Goal: Check status: Verify the current state of an ongoing process or item

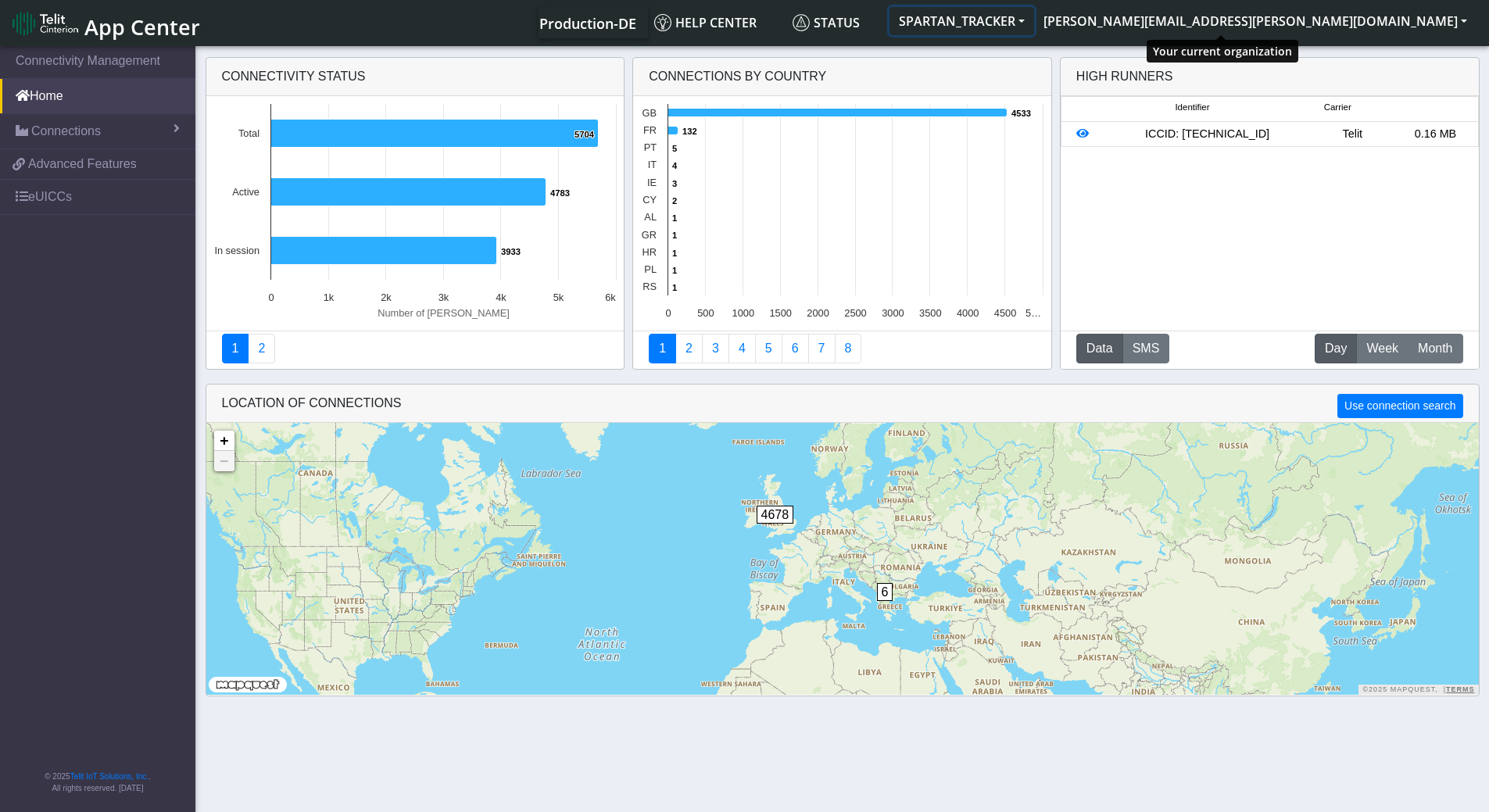
click at [1034, 18] on button "SPARTAN_TRACKER" at bounding box center [962, 21] width 144 height 28
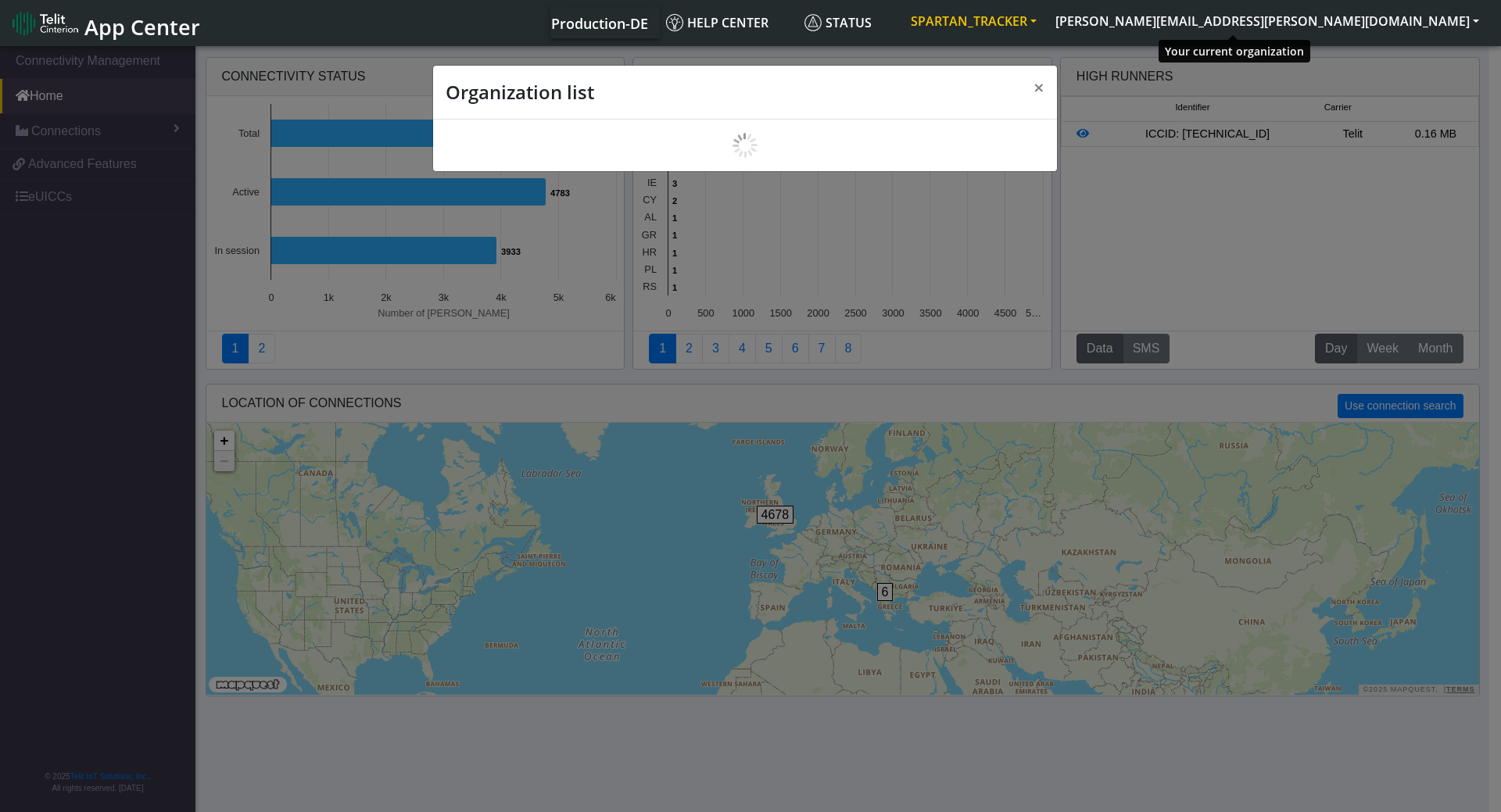
scroll to position [5, 0]
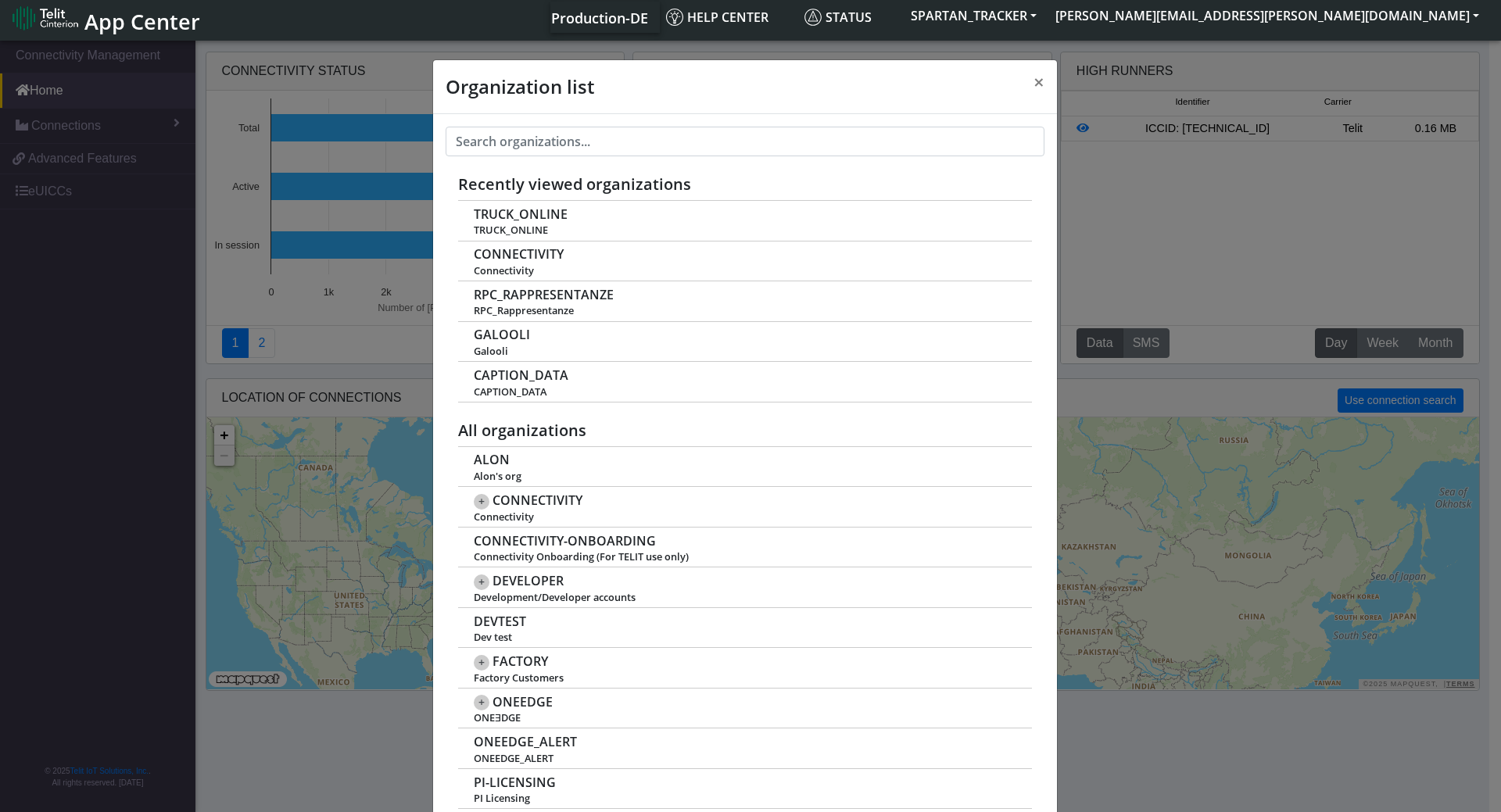
click at [1213, 765] on div "Organization list × Recently viewed organizations TRUCK_ONLINE TRUCK_ONLINE CON…" at bounding box center [750, 424] width 1501 height 774
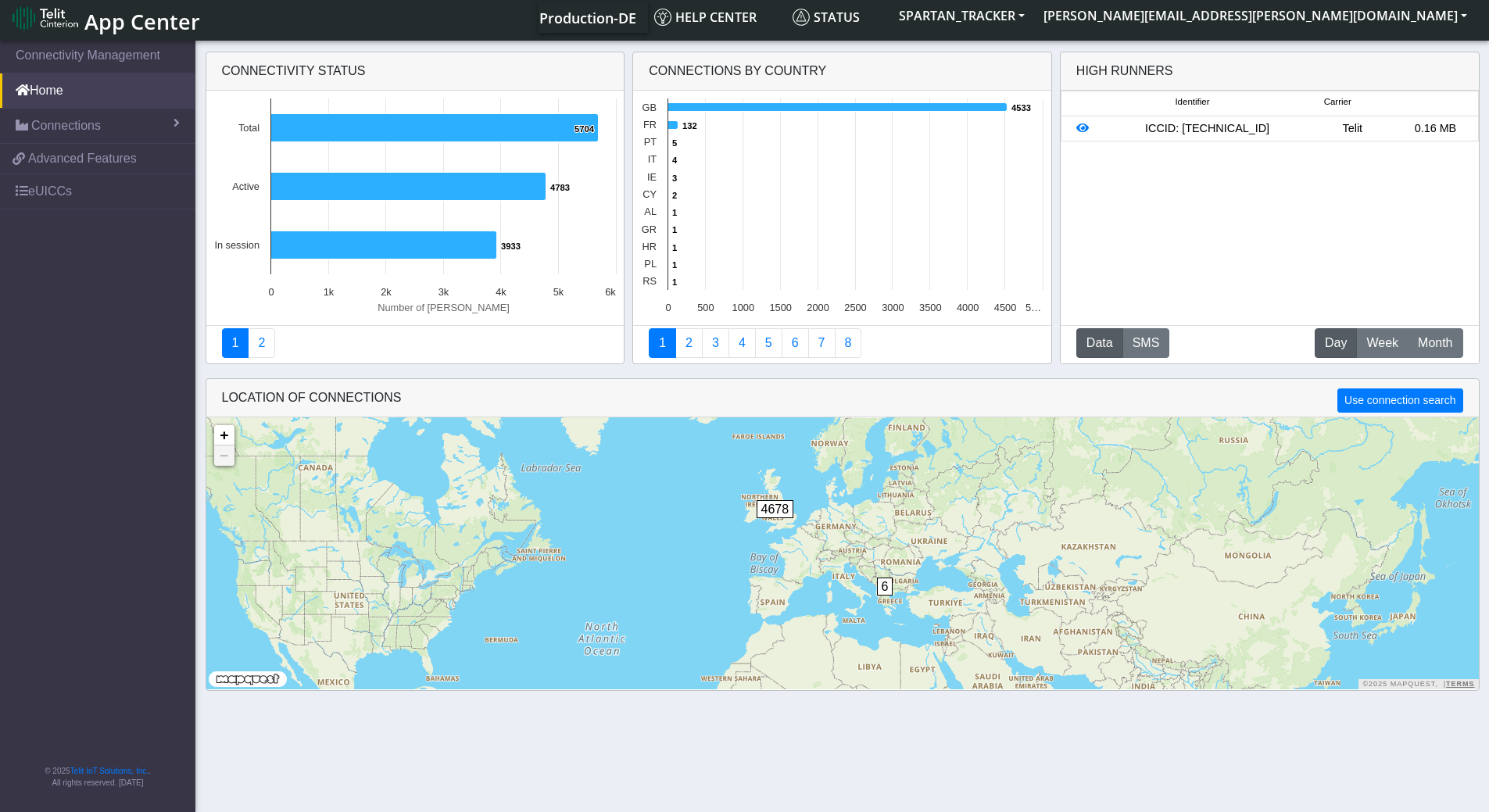
click at [636, 23] on span "Production-DE" at bounding box center [587, 18] width 97 height 18
click at [1034, 20] on button "SPARTAN_TRACKER" at bounding box center [962, 16] width 144 height 28
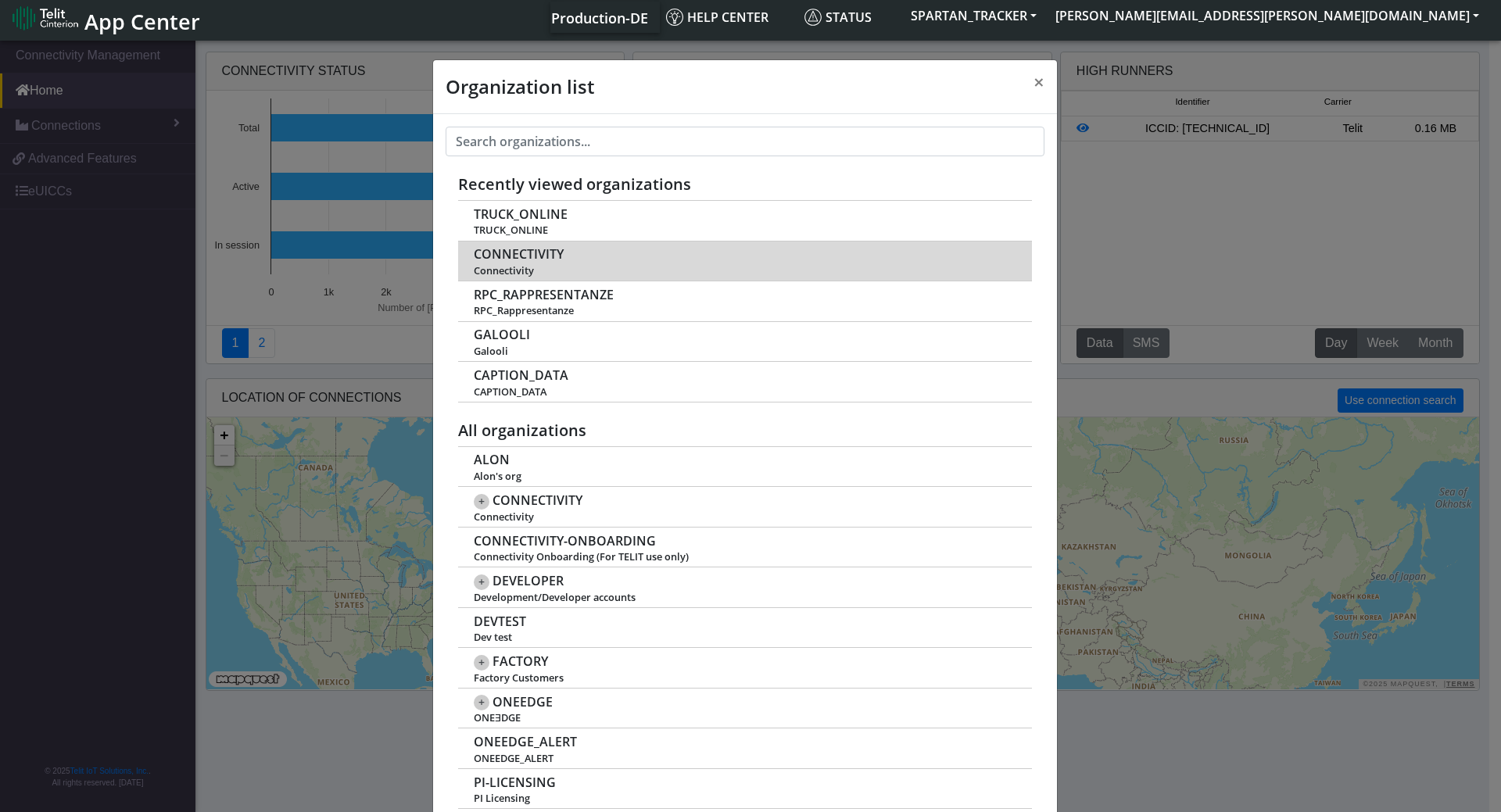
click at [536, 263] on td "CONNECTIVITY Connectivity" at bounding box center [745, 261] width 574 height 40
click at [511, 261] on span "CONNECTIVITY" at bounding box center [519, 254] width 90 height 15
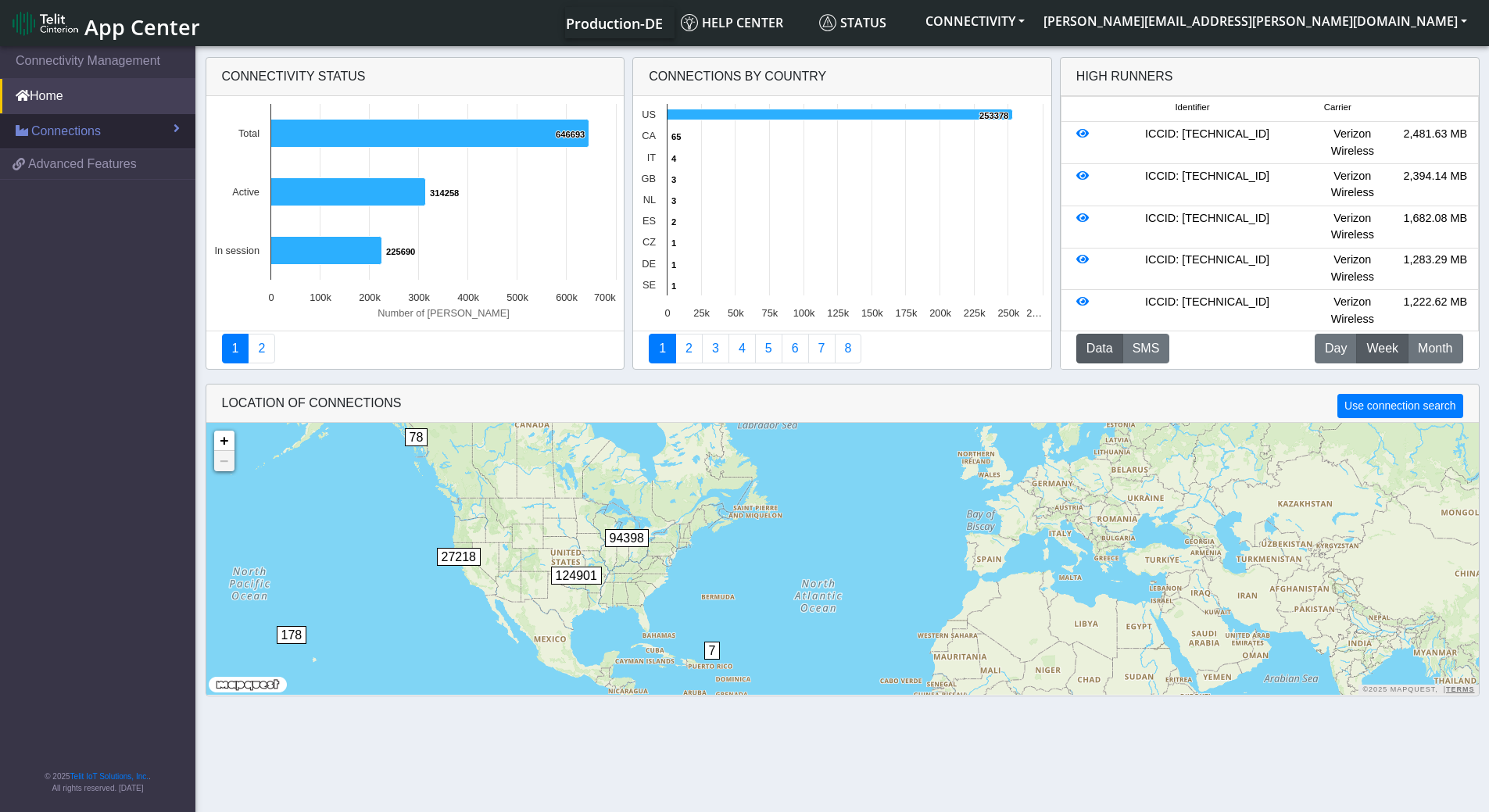
click at [97, 130] on span "Connections" at bounding box center [66, 131] width 69 height 18
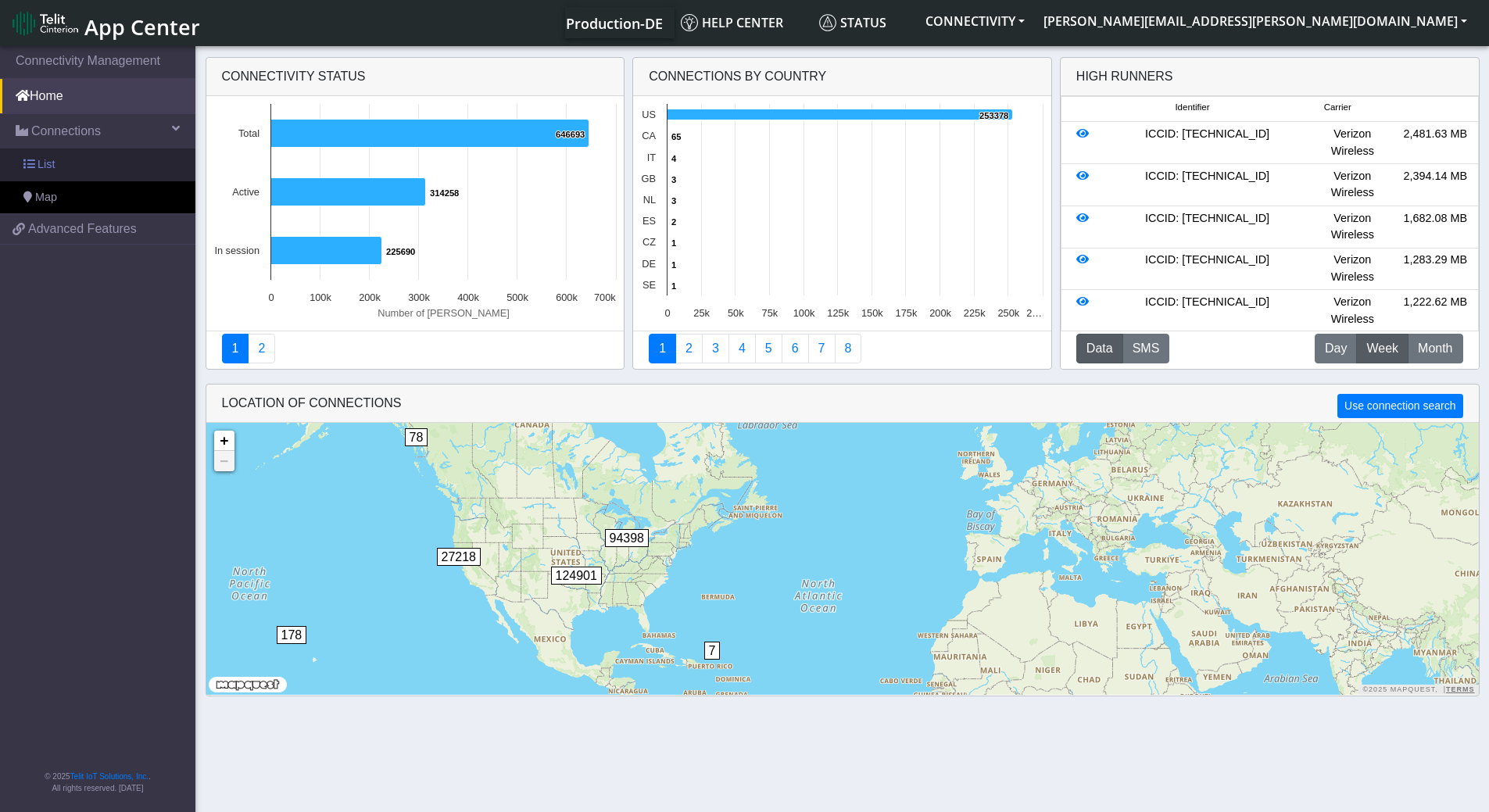
click at [39, 163] on span "List" at bounding box center [47, 165] width 18 height 18
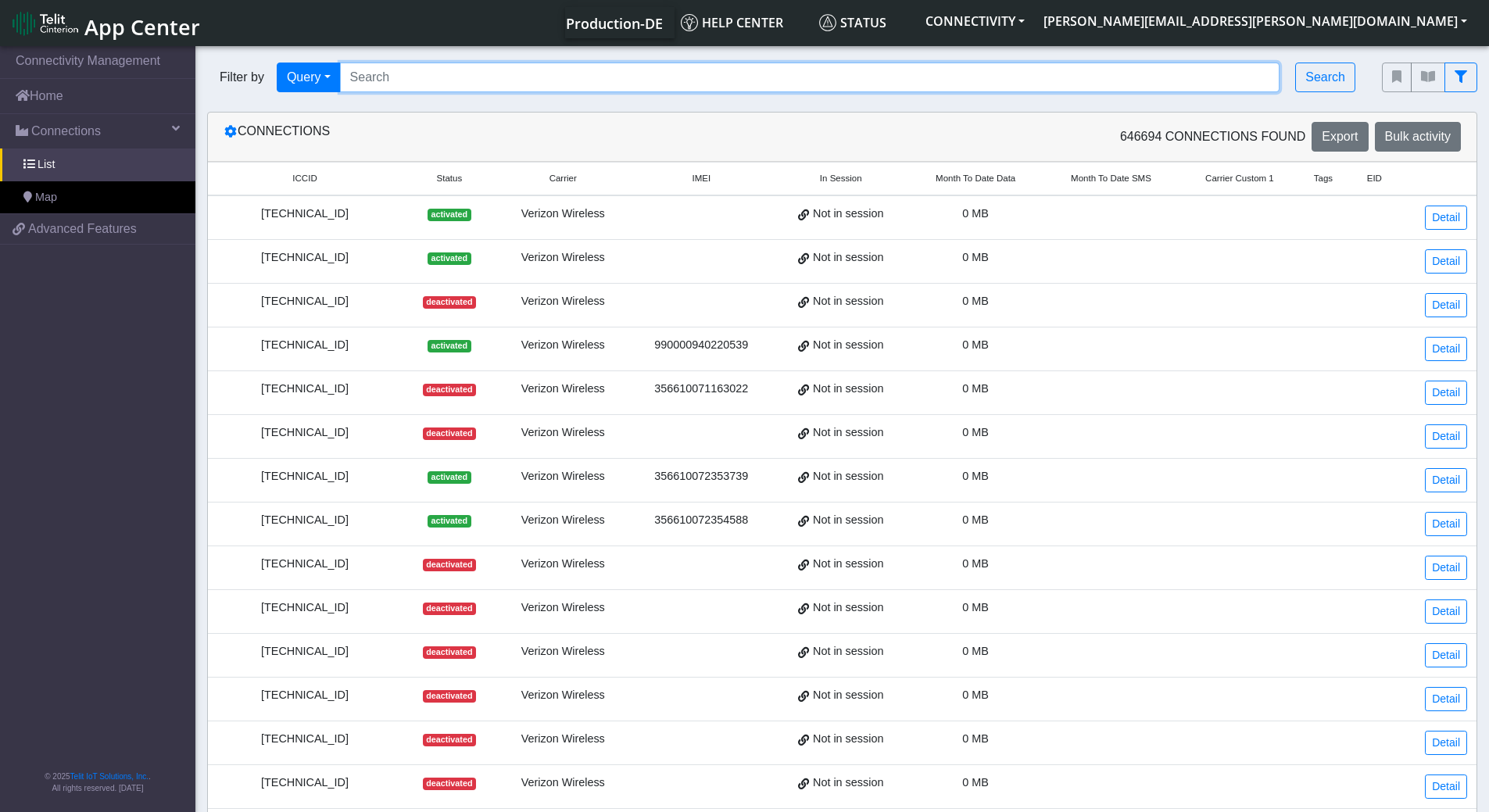
click at [413, 77] on input "Search..." at bounding box center [810, 77] width 941 height 30
paste input "89358152000000587438"
type input "89358152000000587438"
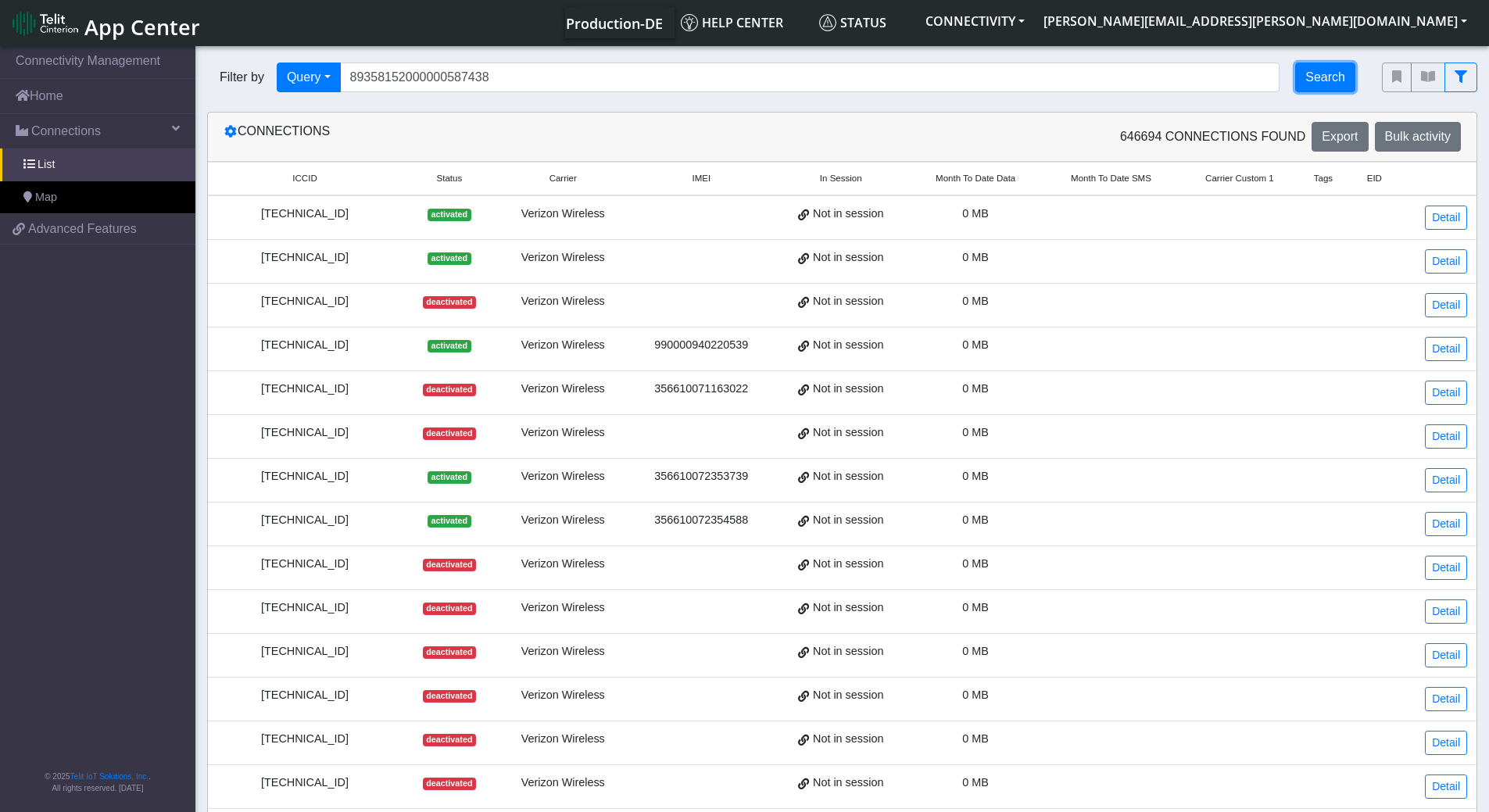
click at [1315, 83] on button "Search" at bounding box center [1325, 77] width 60 height 30
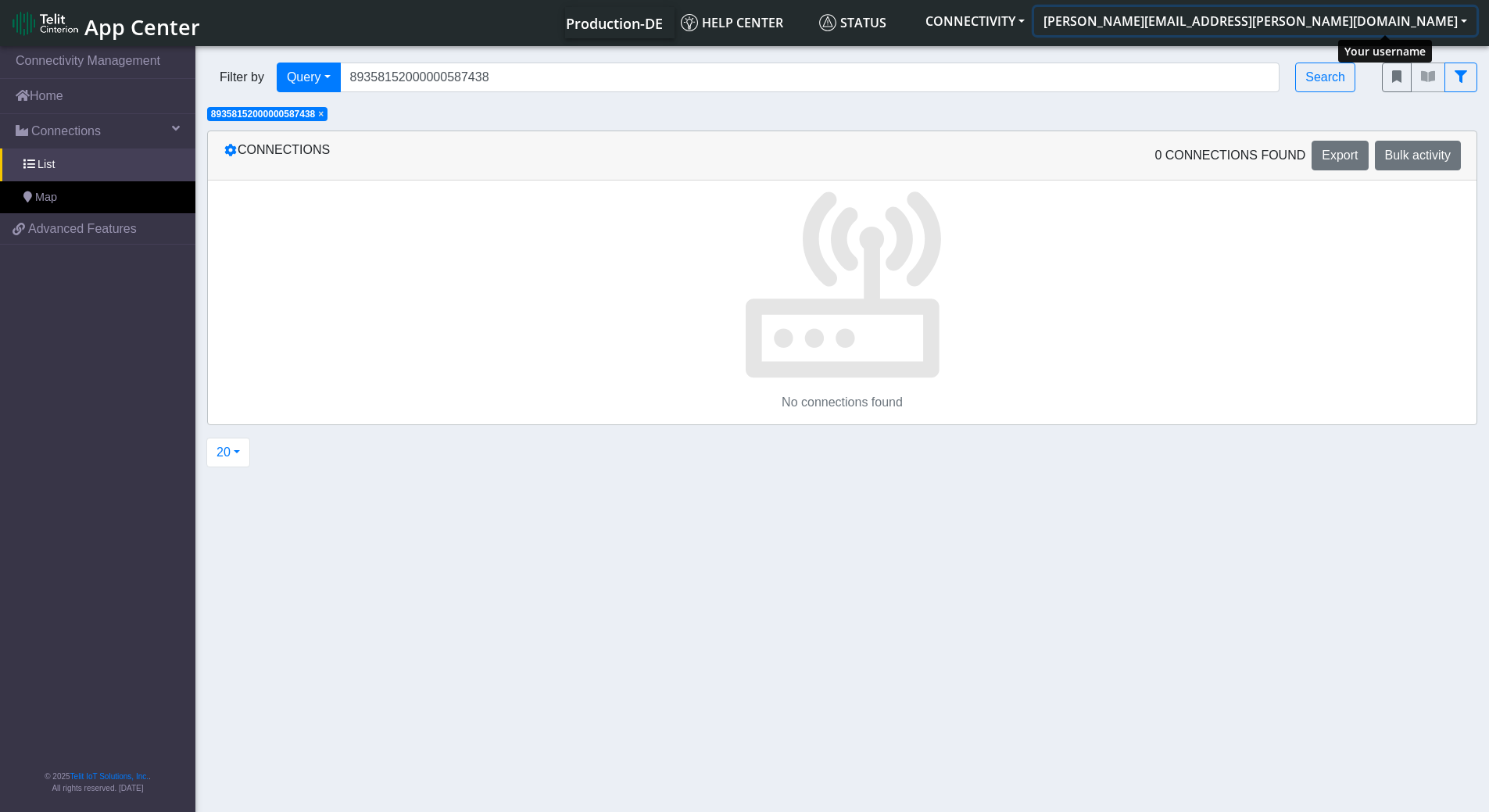
click at [1355, 25] on button "[PERSON_NAME][EMAIL_ADDRESS][PERSON_NAME][DOMAIN_NAME]" at bounding box center [1254, 21] width 442 height 28
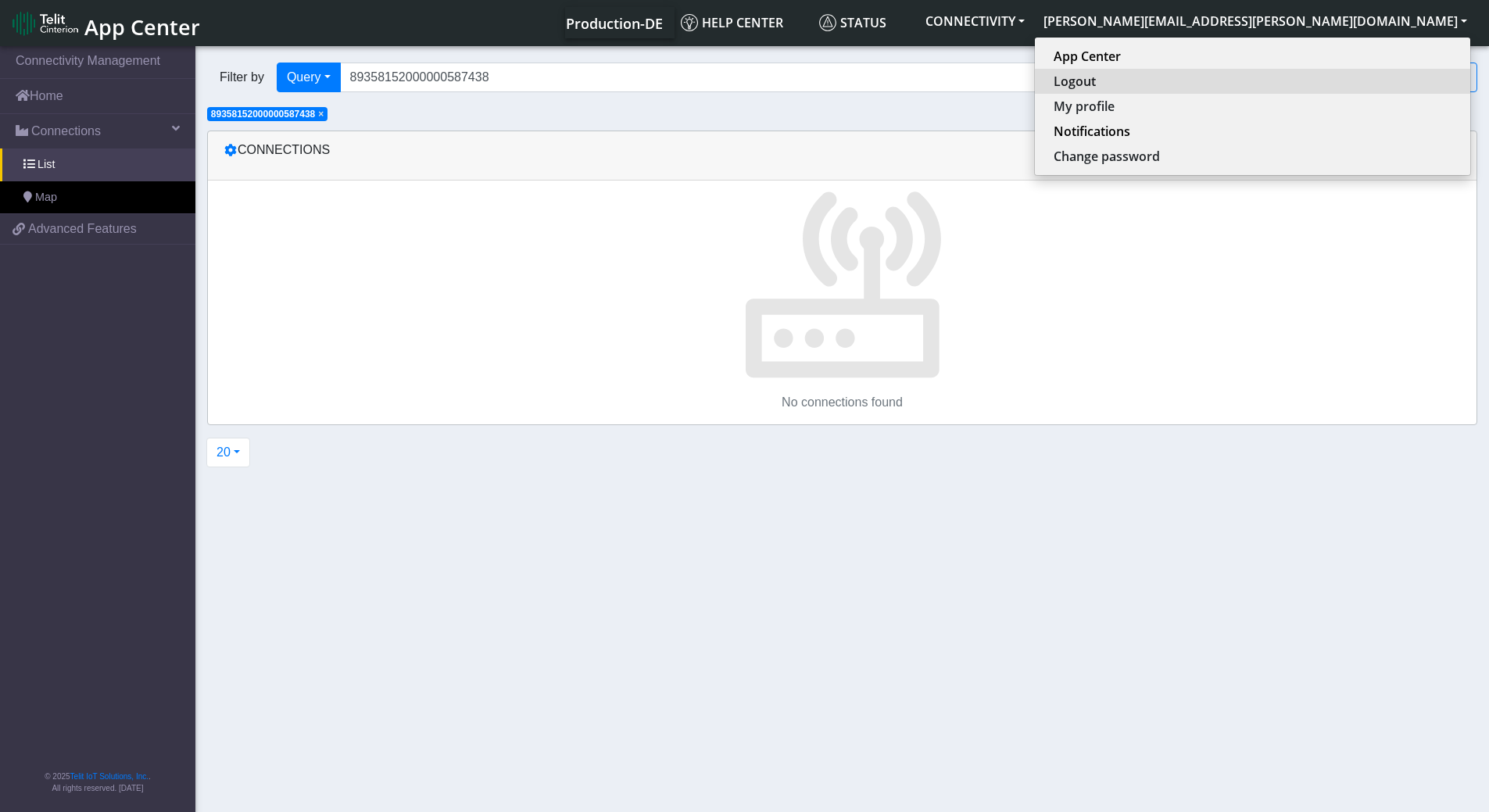
click at [1348, 79] on button "Logout" at bounding box center [1252, 81] width 435 height 25
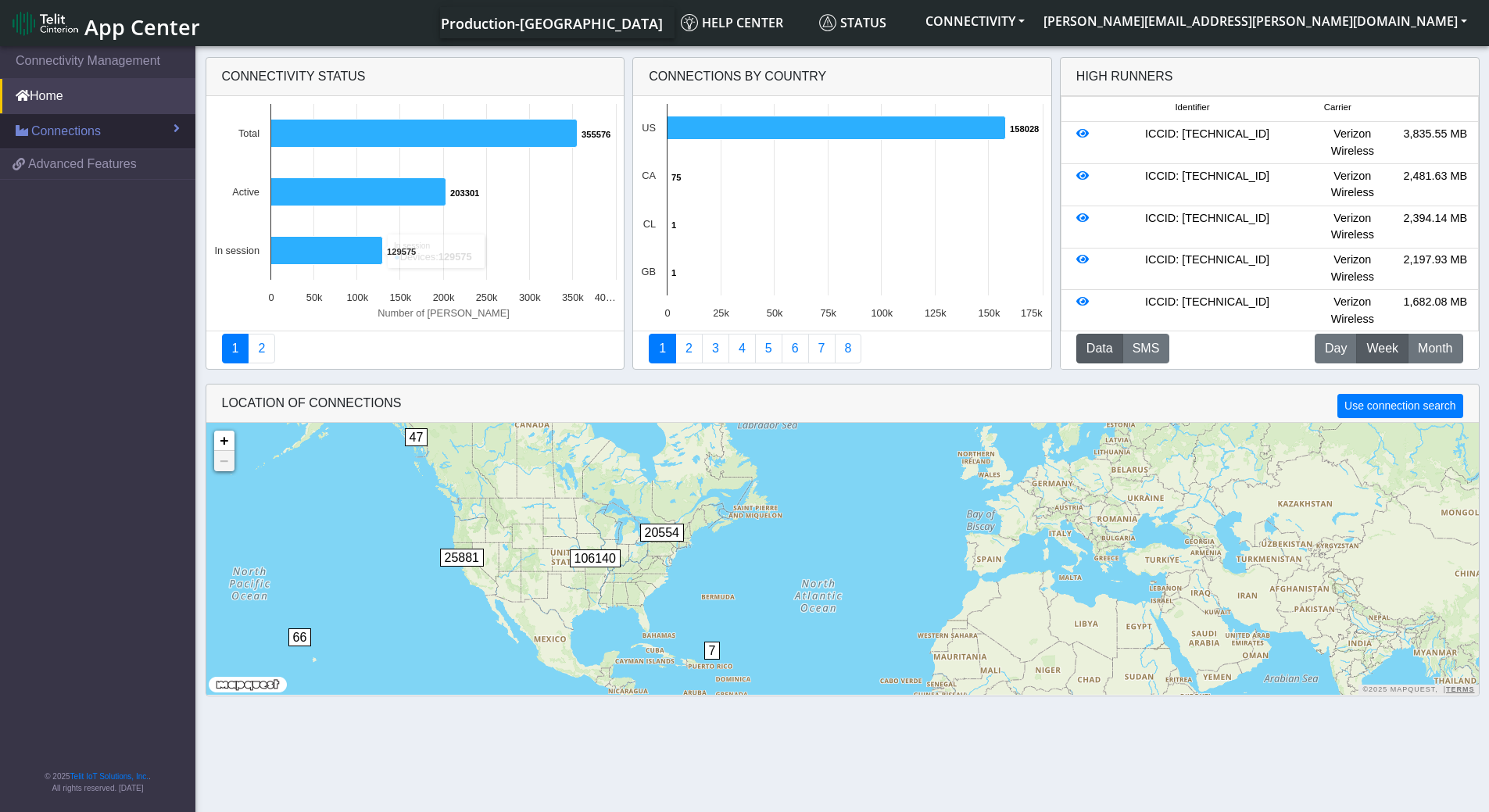
click at [113, 141] on link "Connections" at bounding box center [98, 131] width 195 height 34
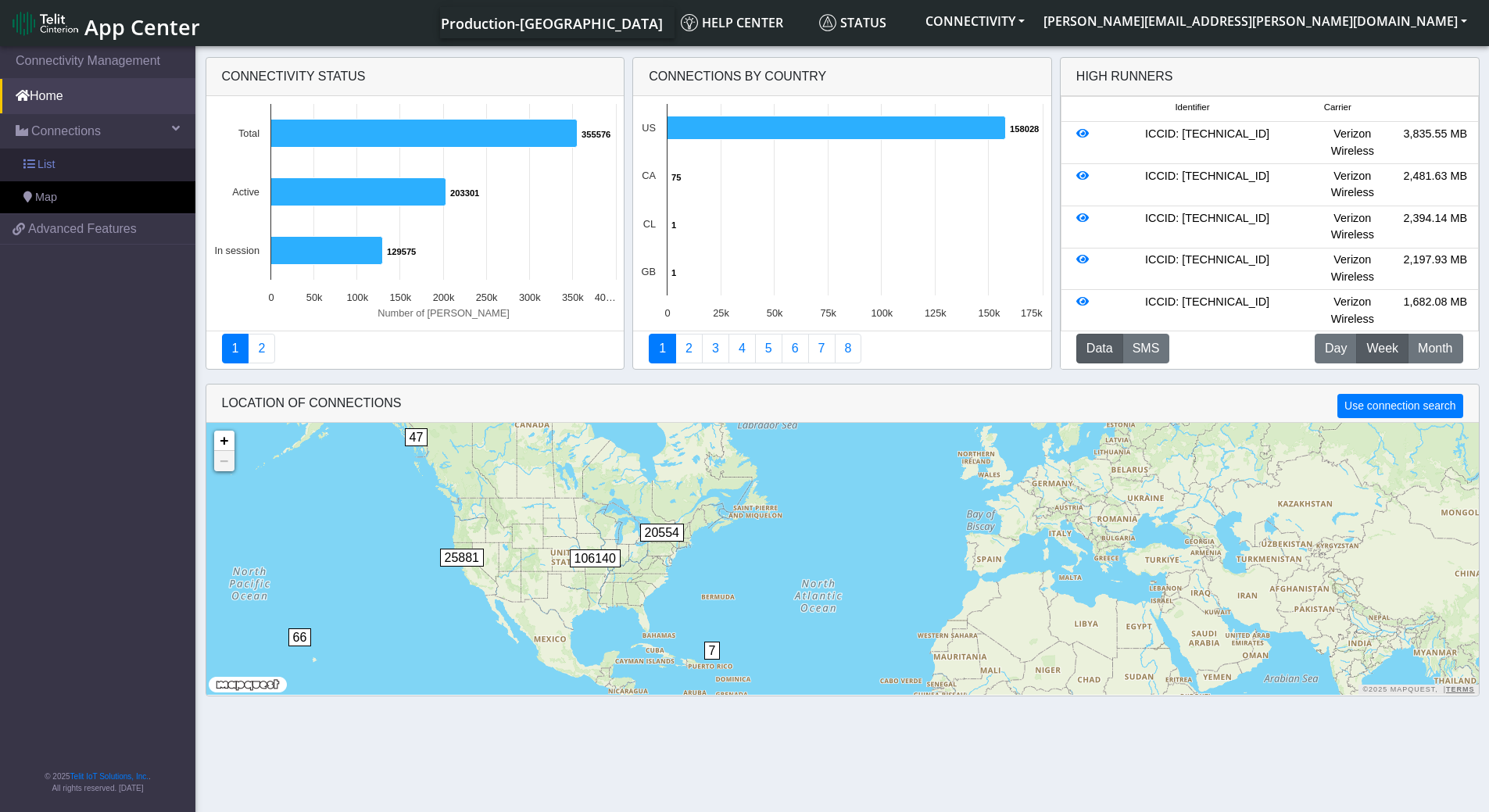
click at [44, 165] on span "List" at bounding box center [47, 165] width 18 height 18
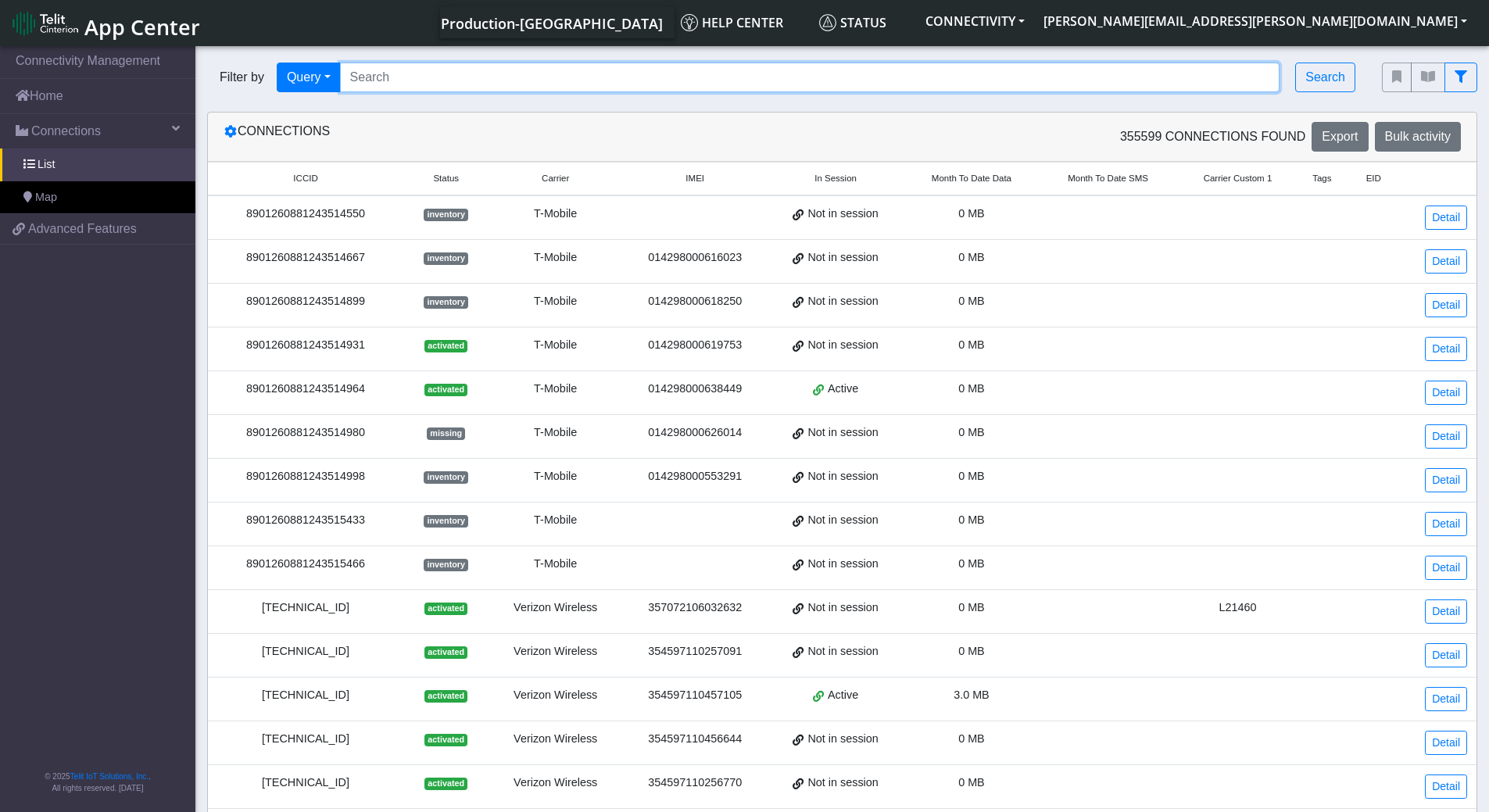
click at [401, 75] on input "Search..." at bounding box center [810, 77] width 941 height 30
paste input "89358152000000587438"
type input "89358152000000587438"
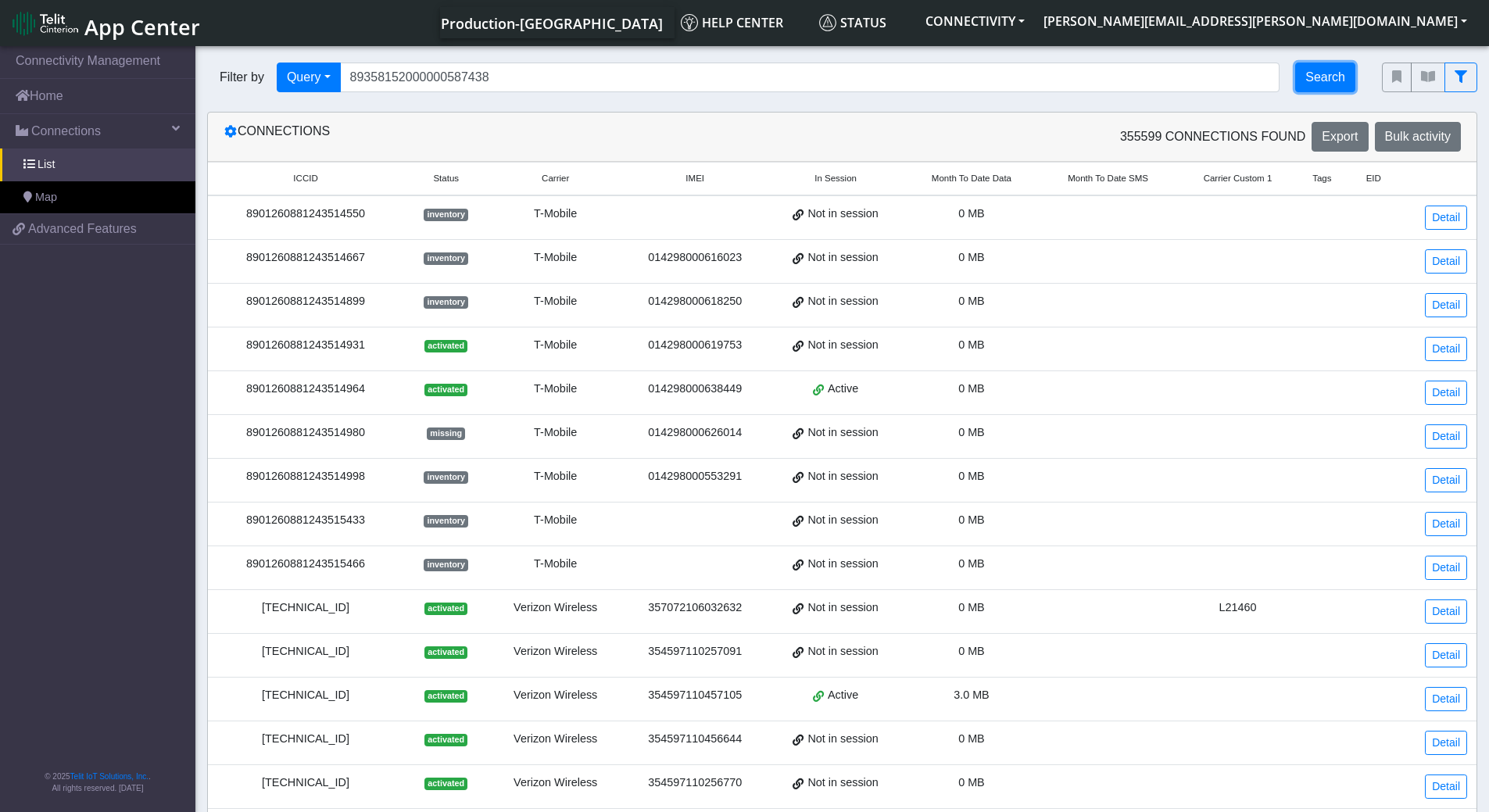
click at [1327, 78] on button "Search" at bounding box center [1325, 77] width 60 height 30
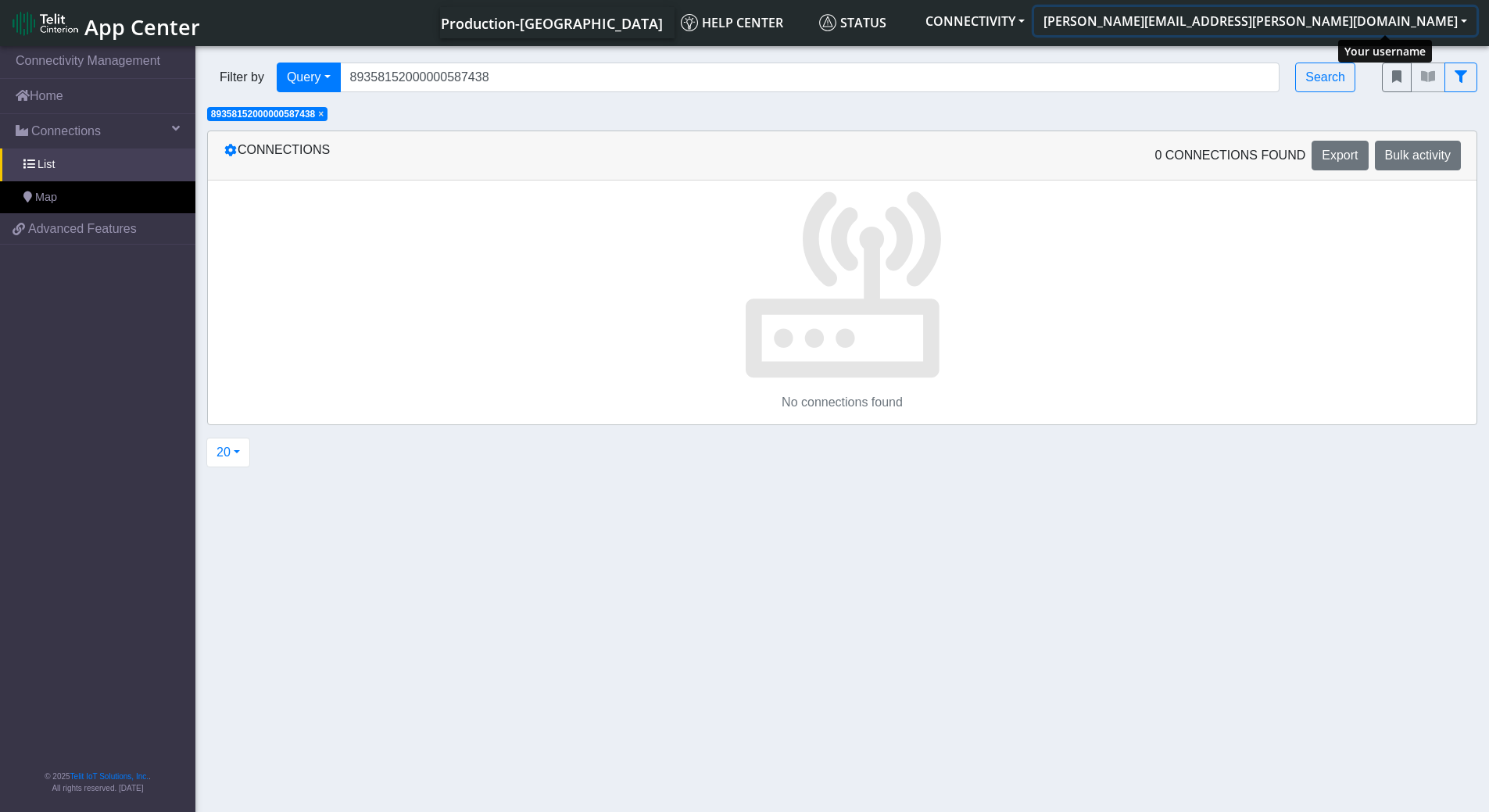
click at [1402, 24] on button "[PERSON_NAME][EMAIL_ADDRESS][PERSON_NAME][DOMAIN_NAME]" at bounding box center [1254, 21] width 442 height 28
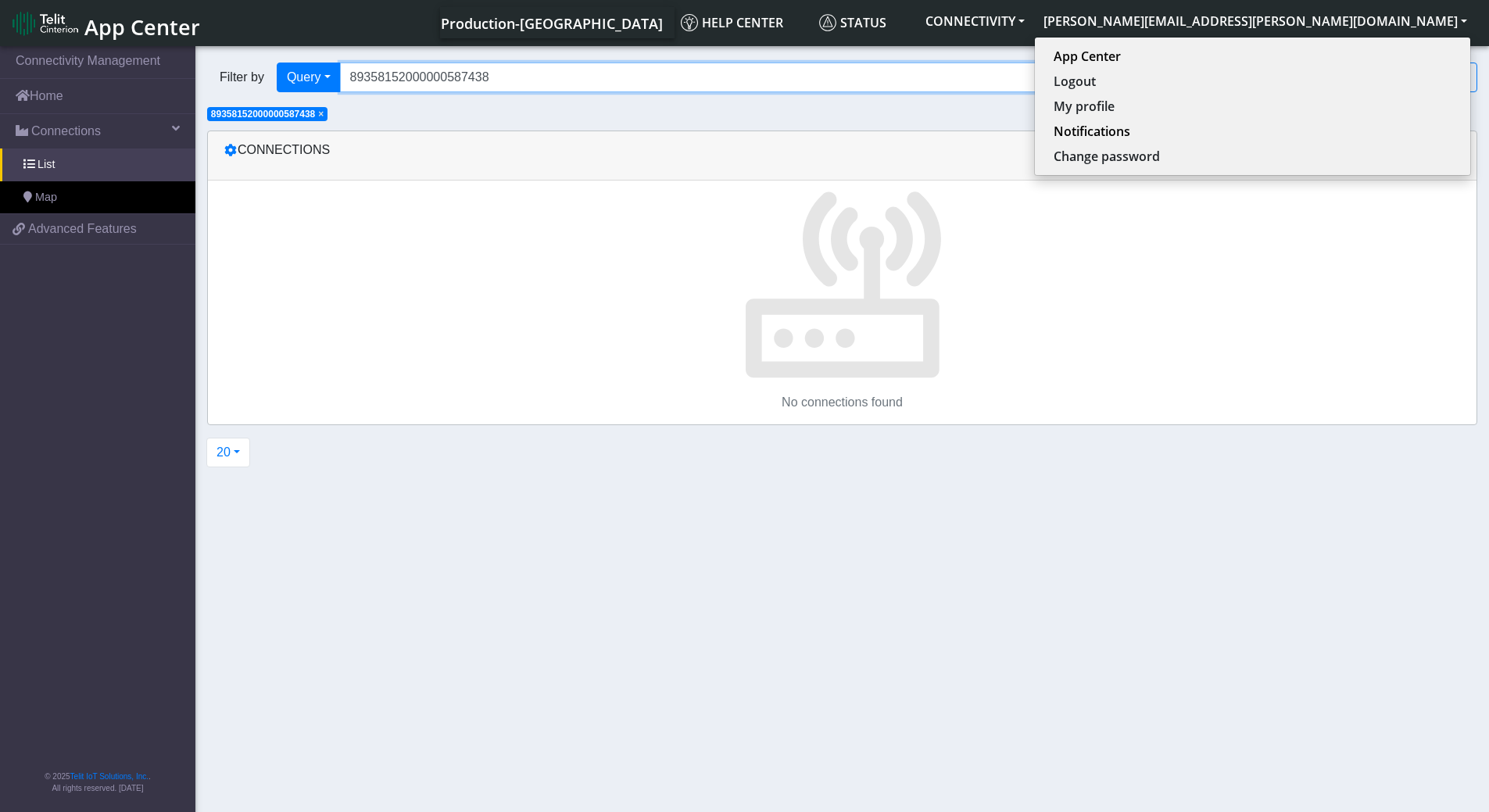
click at [582, 83] on input "89358152000000587438" at bounding box center [810, 77] width 941 height 30
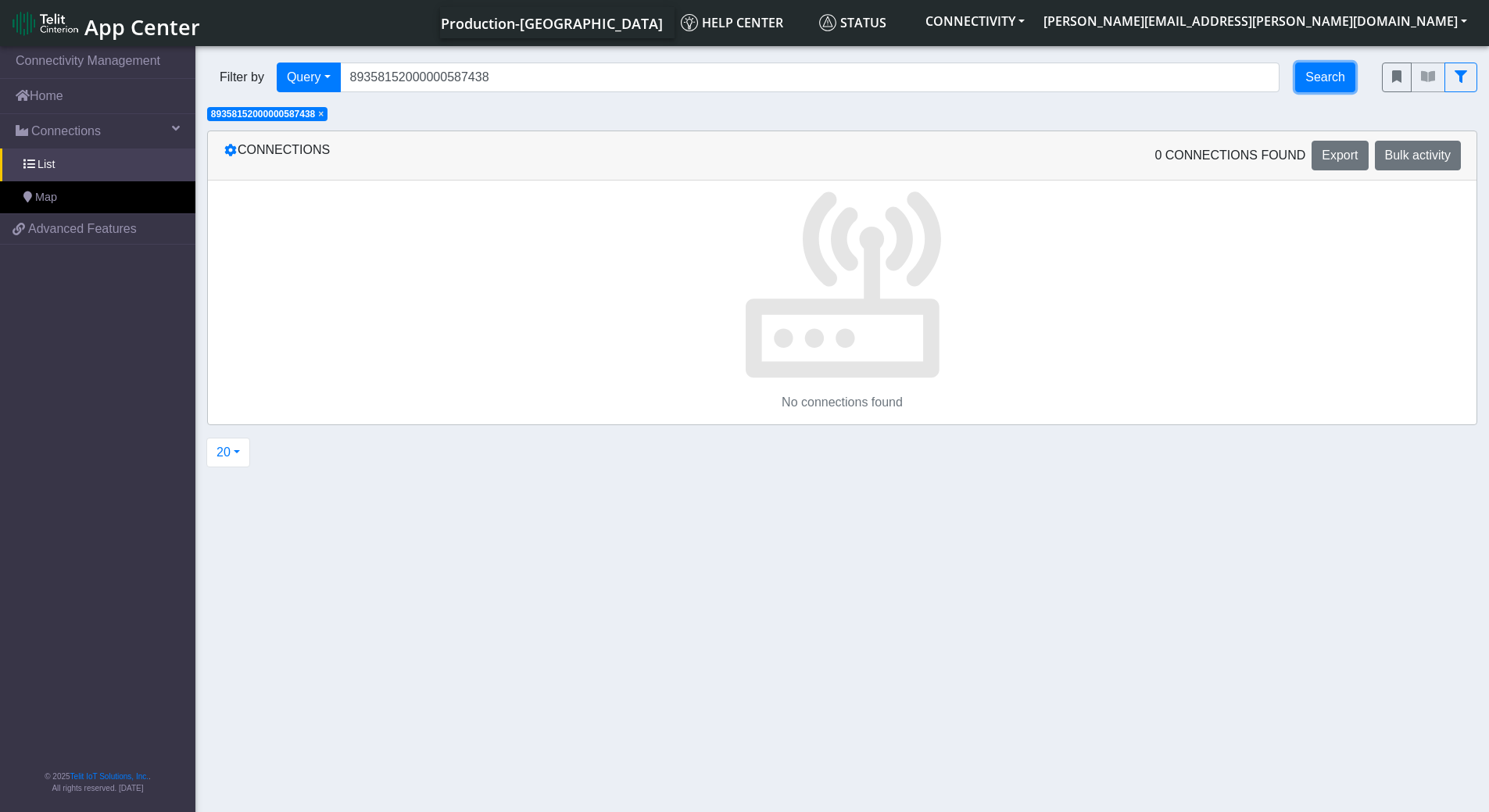
click at [1332, 85] on button "Search" at bounding box center [1325, 77] width 60 height 30
click at [323, 116] on span "×" at bounding box center [321, 114] width 5 height 11
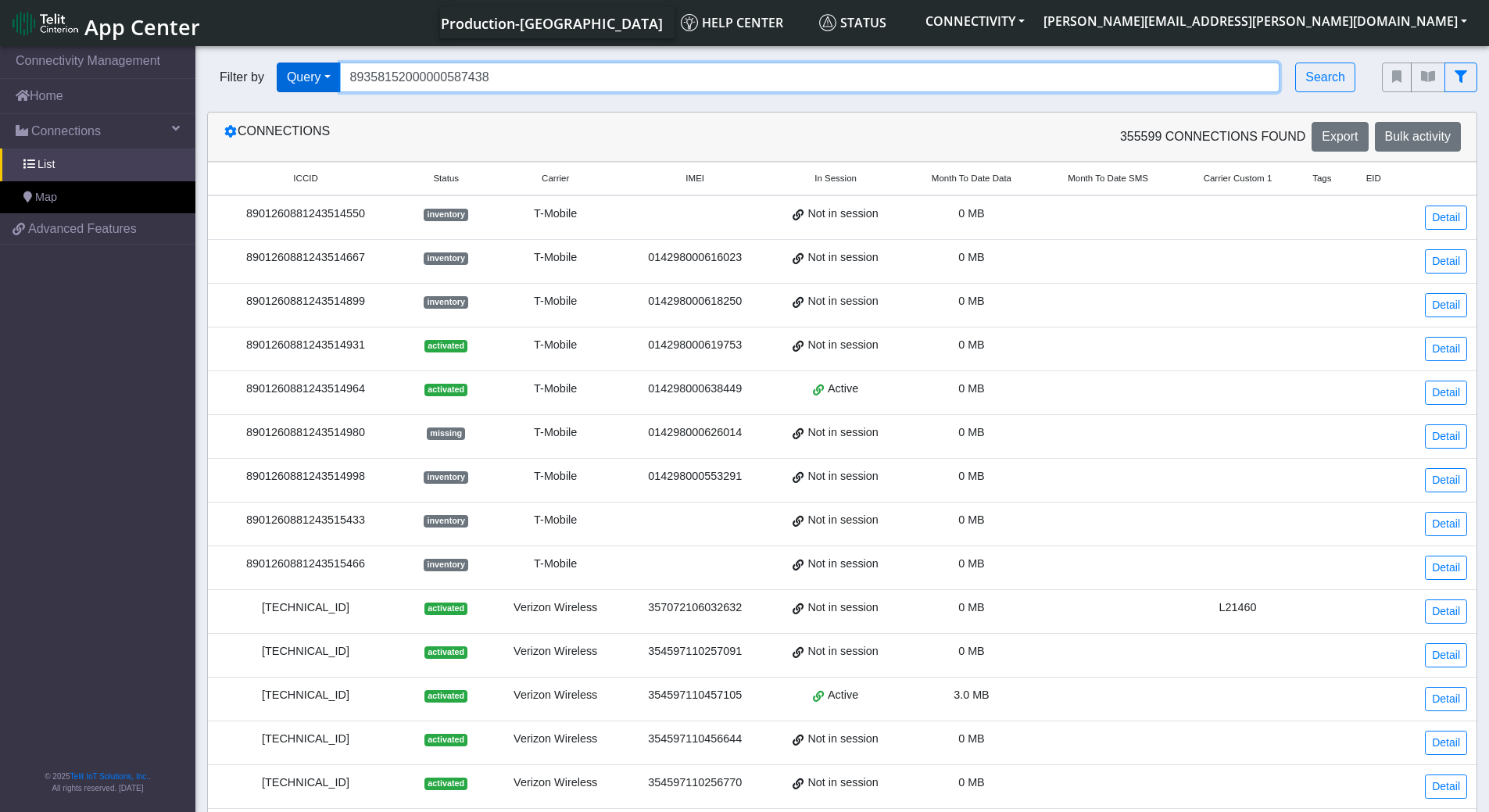
drag, startPoint x: 506, startPoint y: 82, endPoint x: 293, endPoint y: 85, distance: 213.0
click at [293, 85] on div "Filter by Query Query In Session Not connected Tags Country Operator 8935815200…" at bounding box center [783, 77] width 1151 height 30
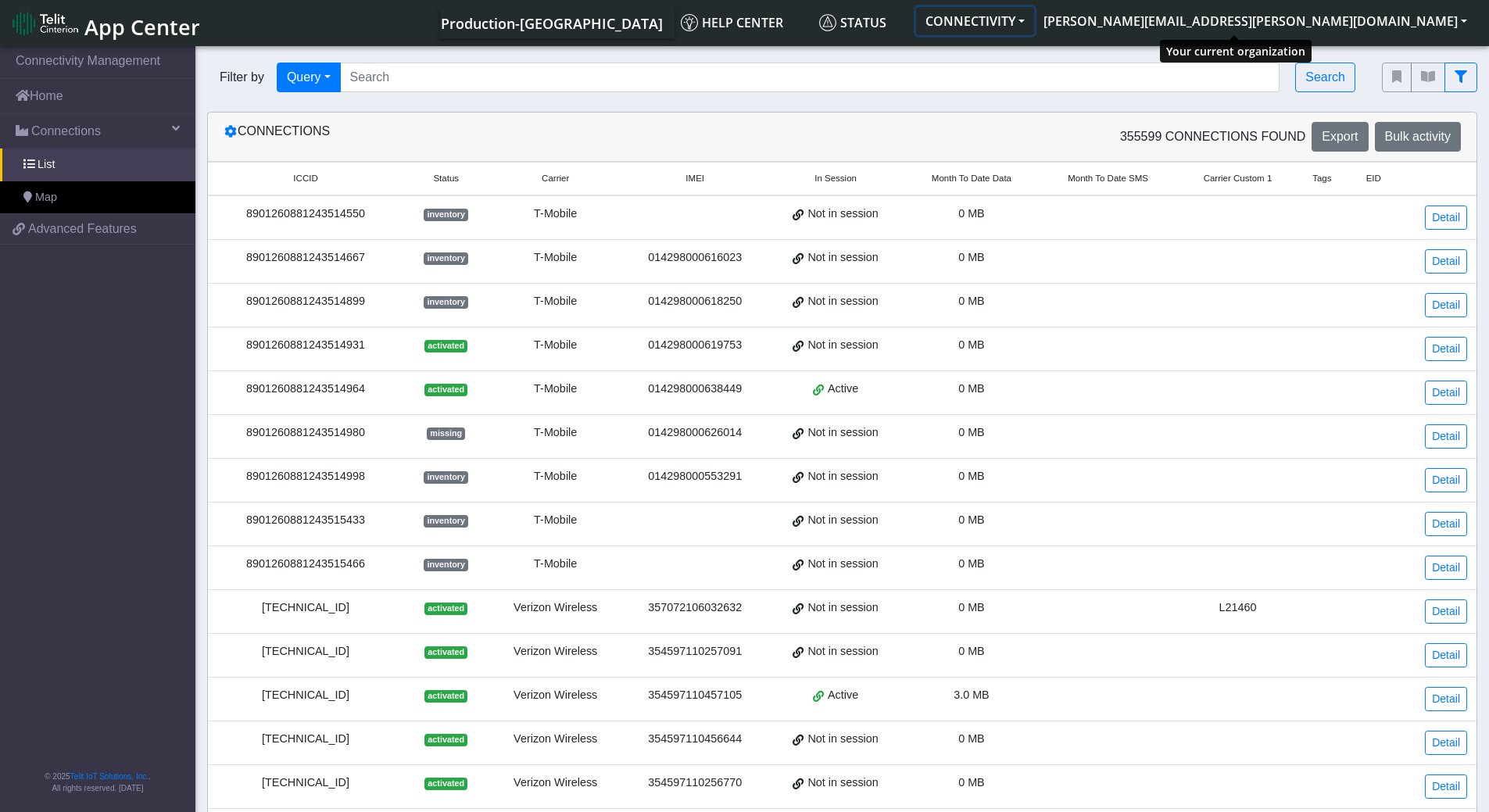
click at [1034, 18] on button "CONNECTIVITY" at bounding box center [975, 21] width 118 height 28
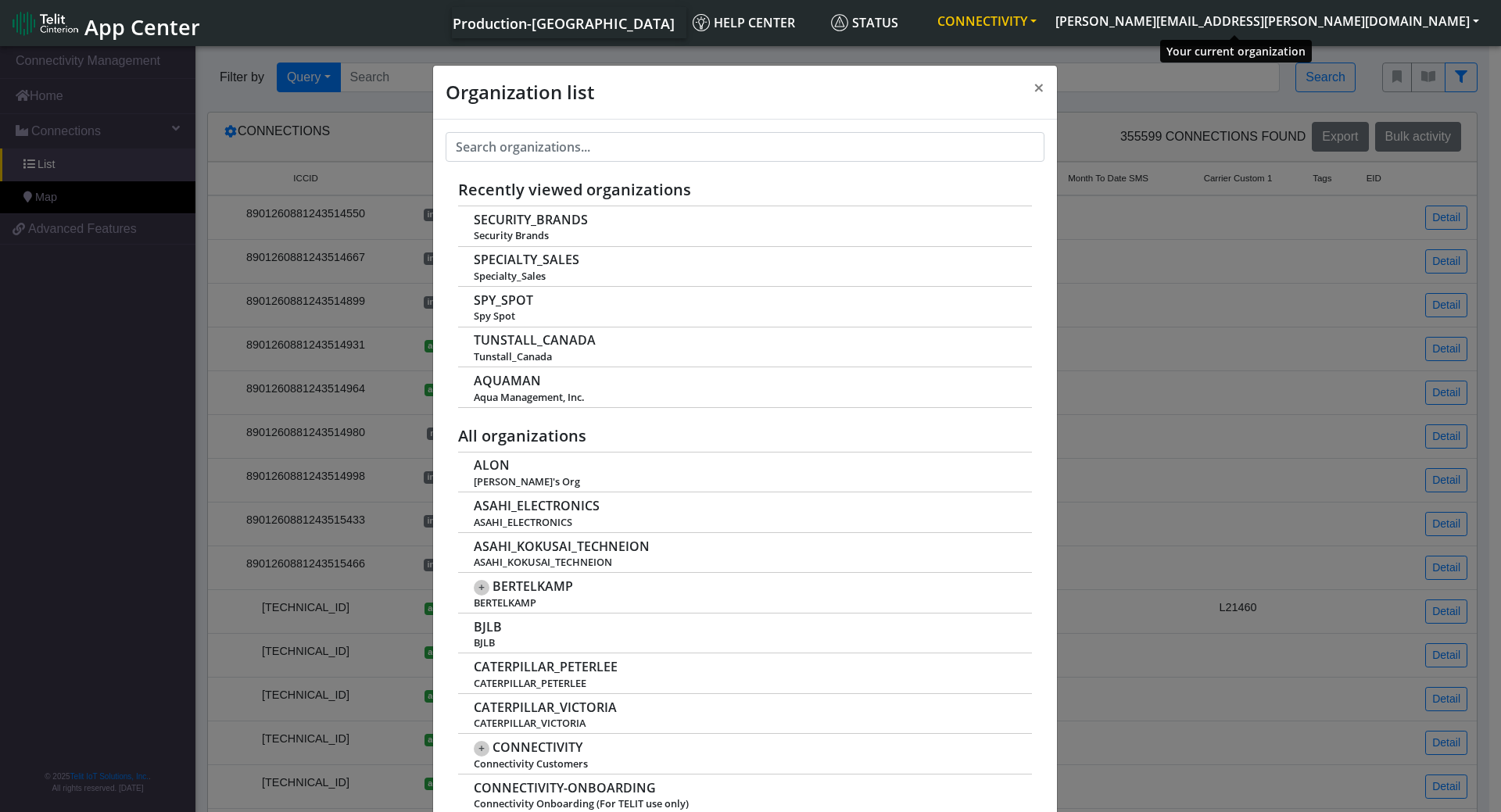
scroll to position [5, 0]
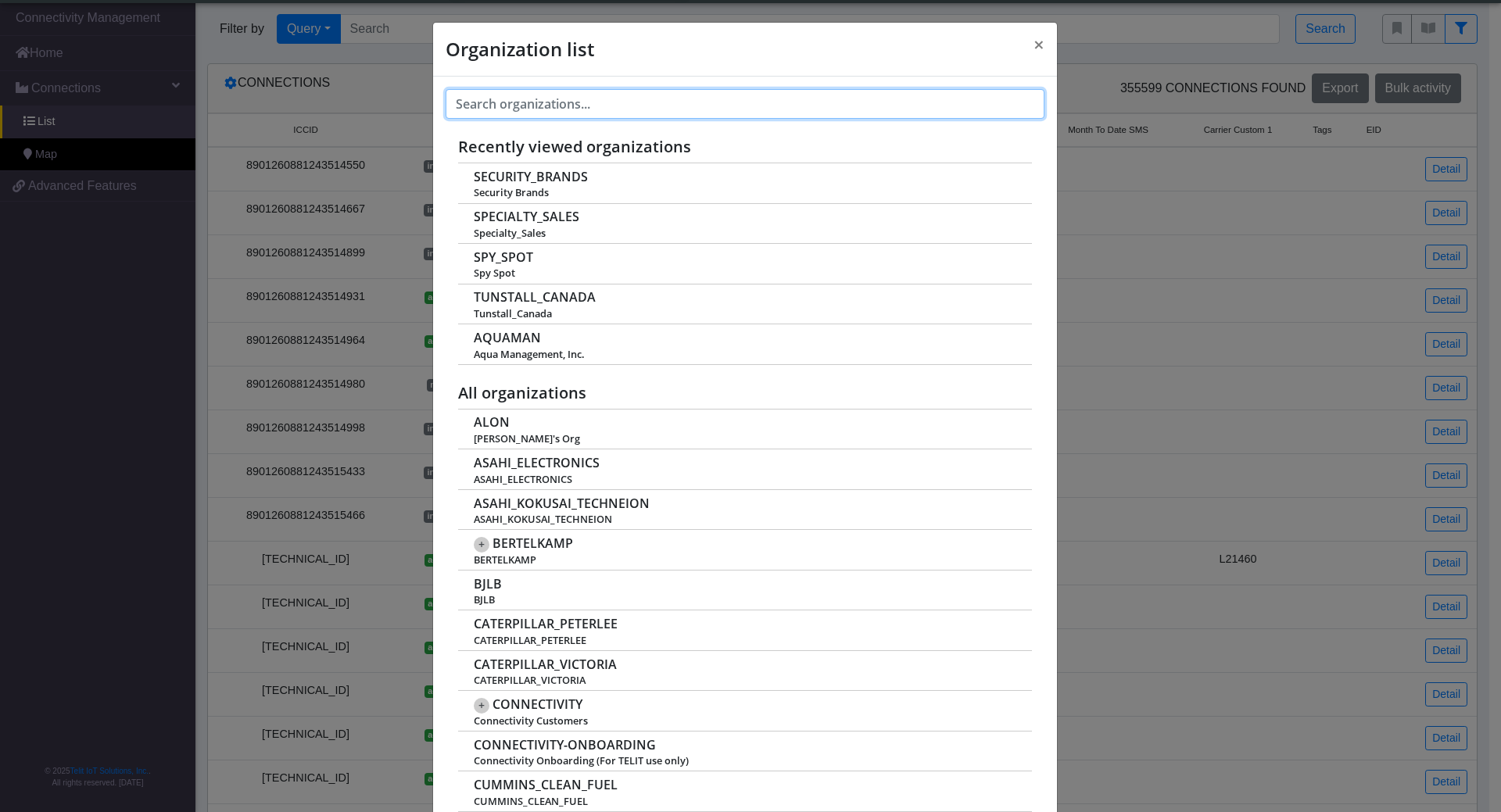
click at [594, 103] on input "text" at bounding box center [745, 104] width 599 height 30
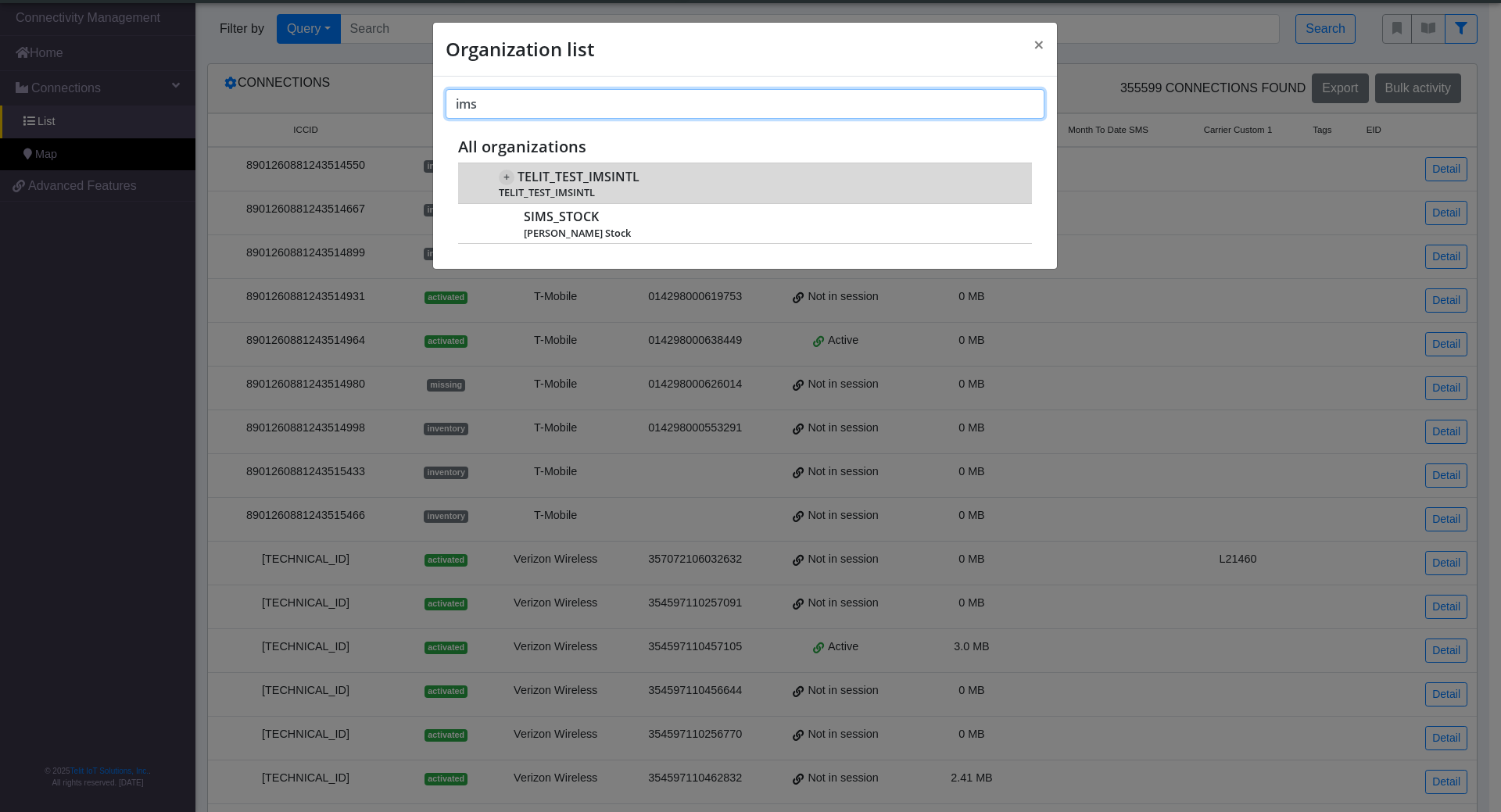
type input "ims"
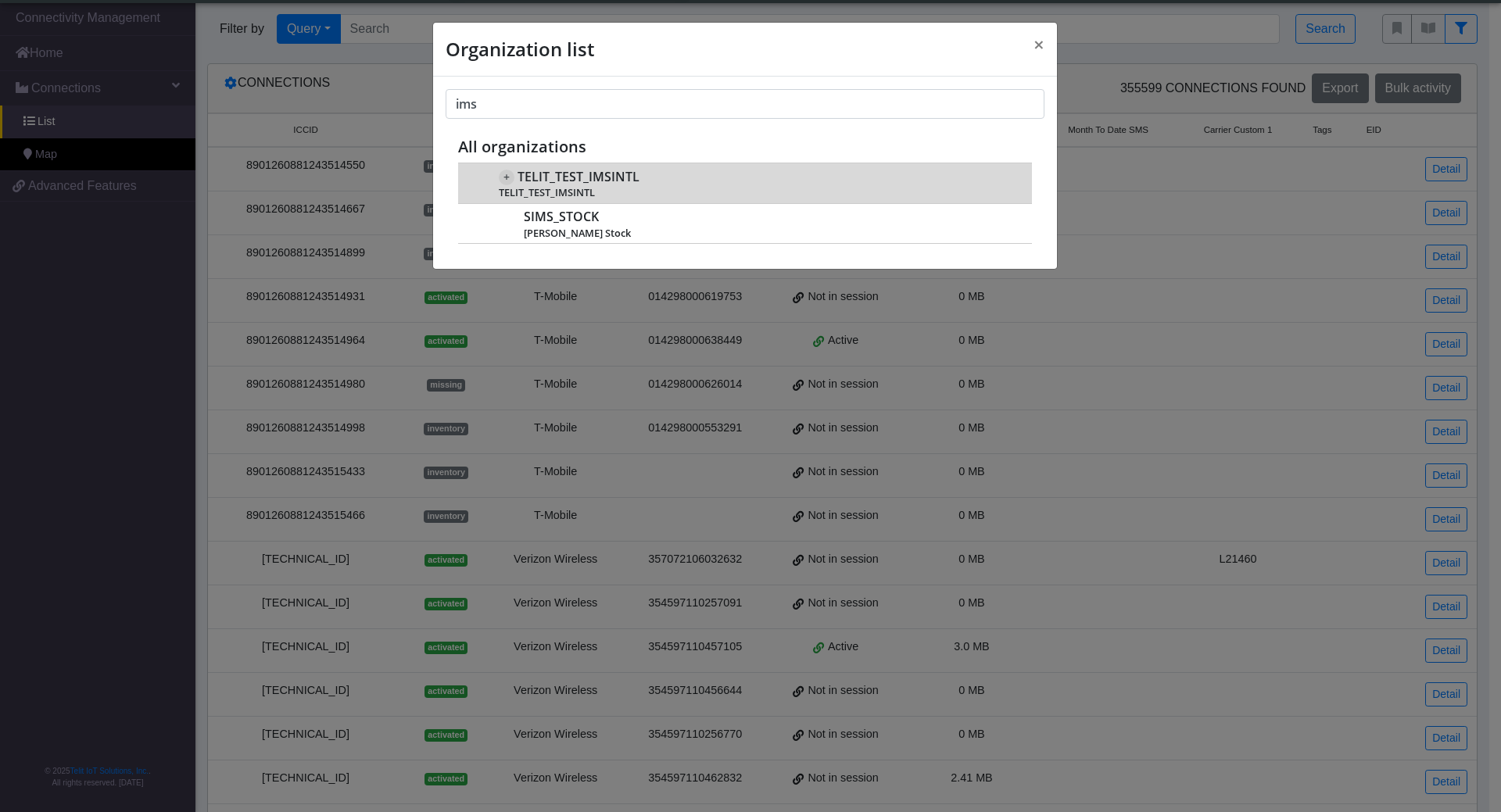
click at [589, 178] on span "TELIT_TEST_IMSINTL" at bounding box center [579, 177] width 122 height 15
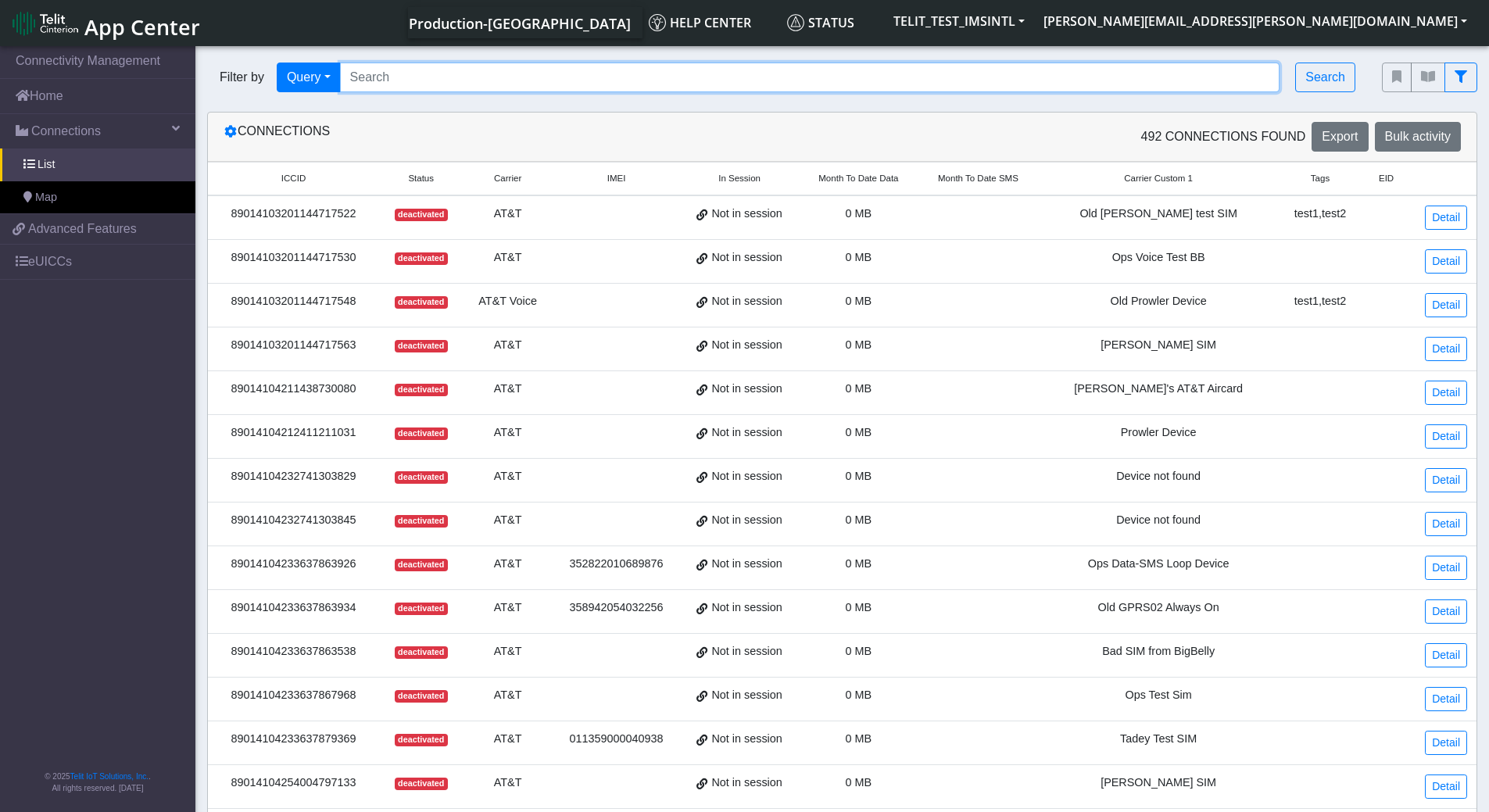
click at [493, 88] on input "Search..." at bounding box center [810, 77] width 941 height 30
paste input "89358152000000587438"
type input "89358152000000587438"
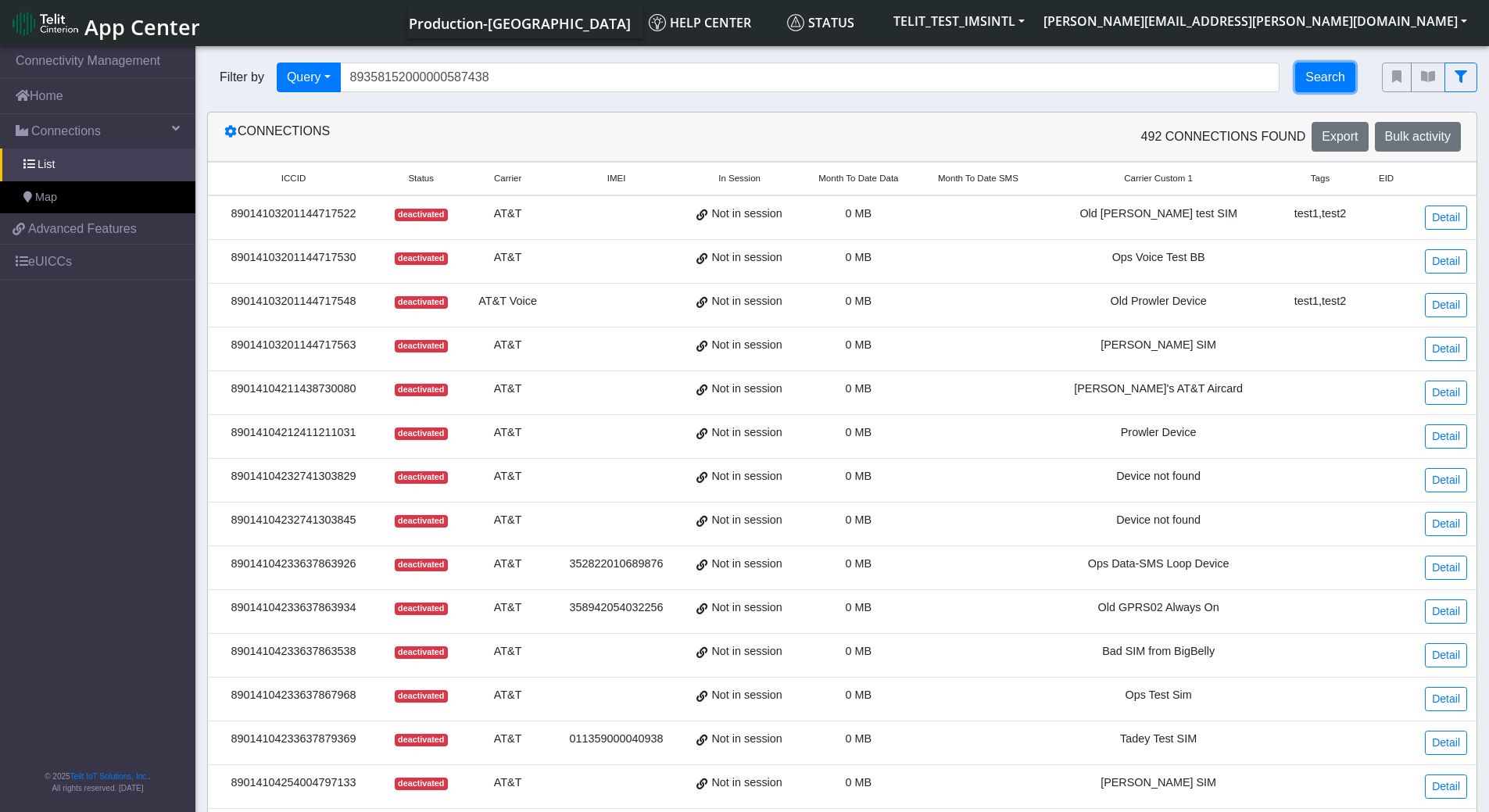
click at [1310, 77] on button "Search" at bounding box center [1325, 77] width 60 height 30
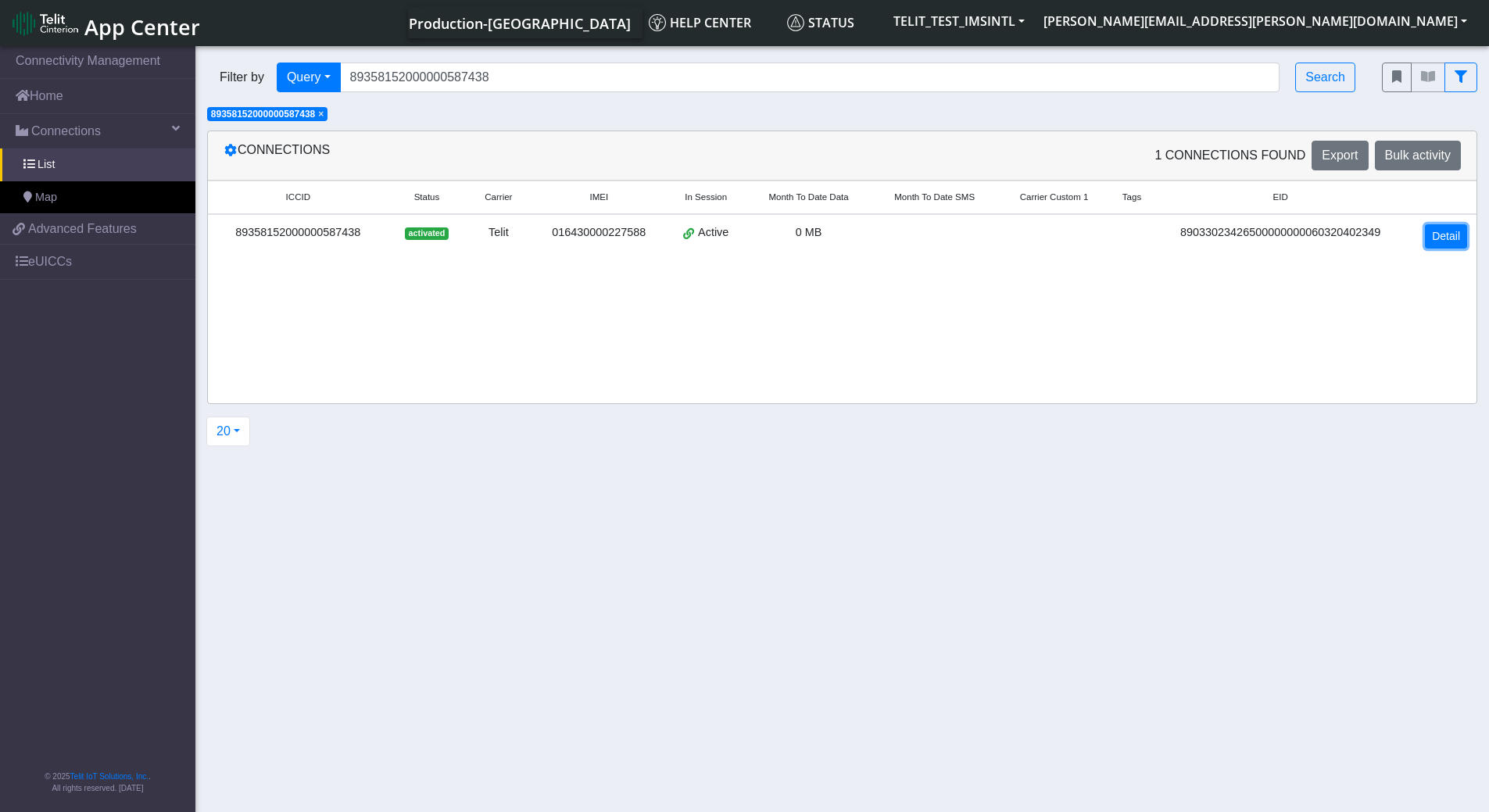
click at [1455, 238] on link "Detail" at bounding box center [1446, 236] width 42 height 25
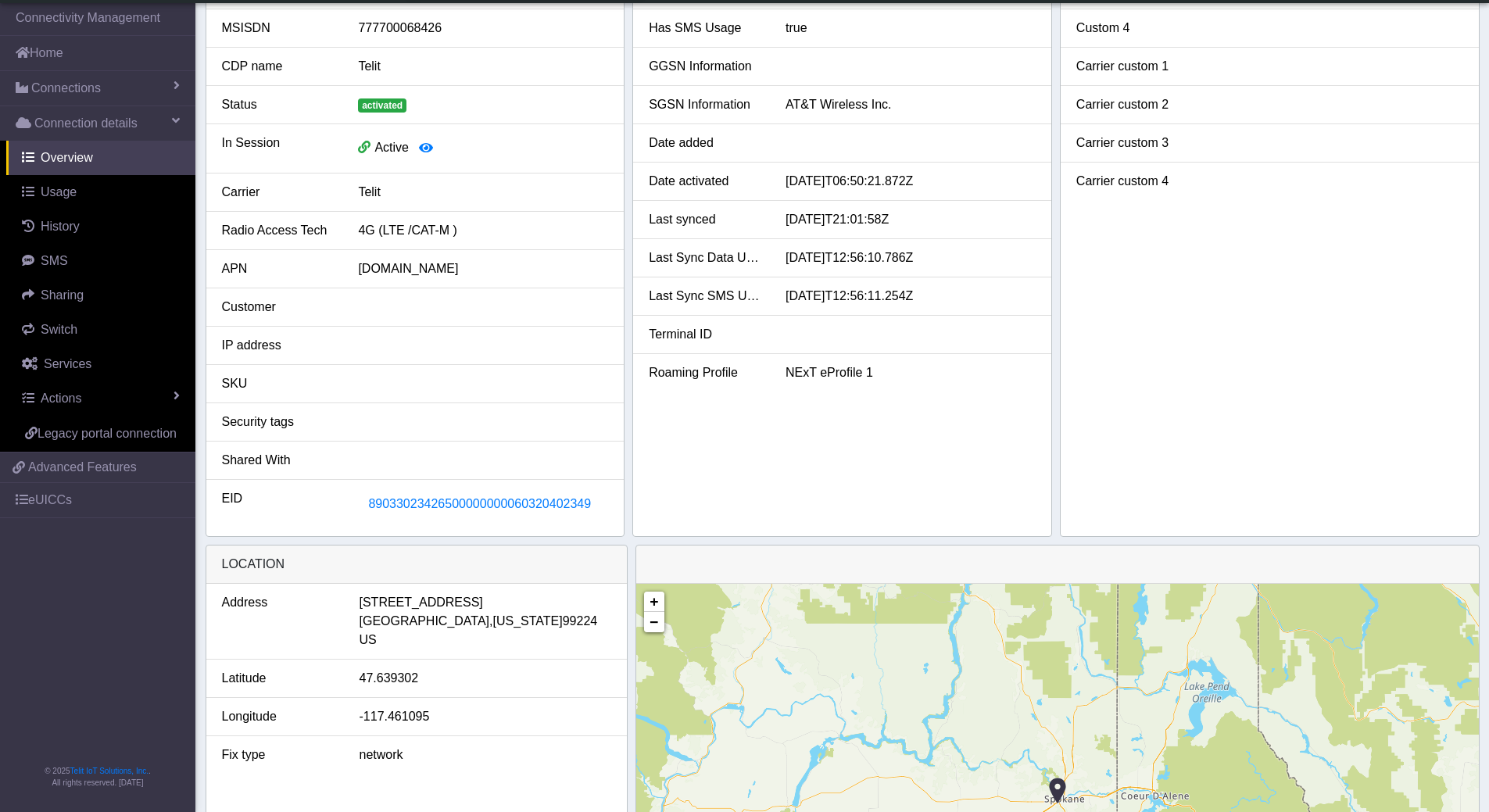
scroll to position [156, 0]
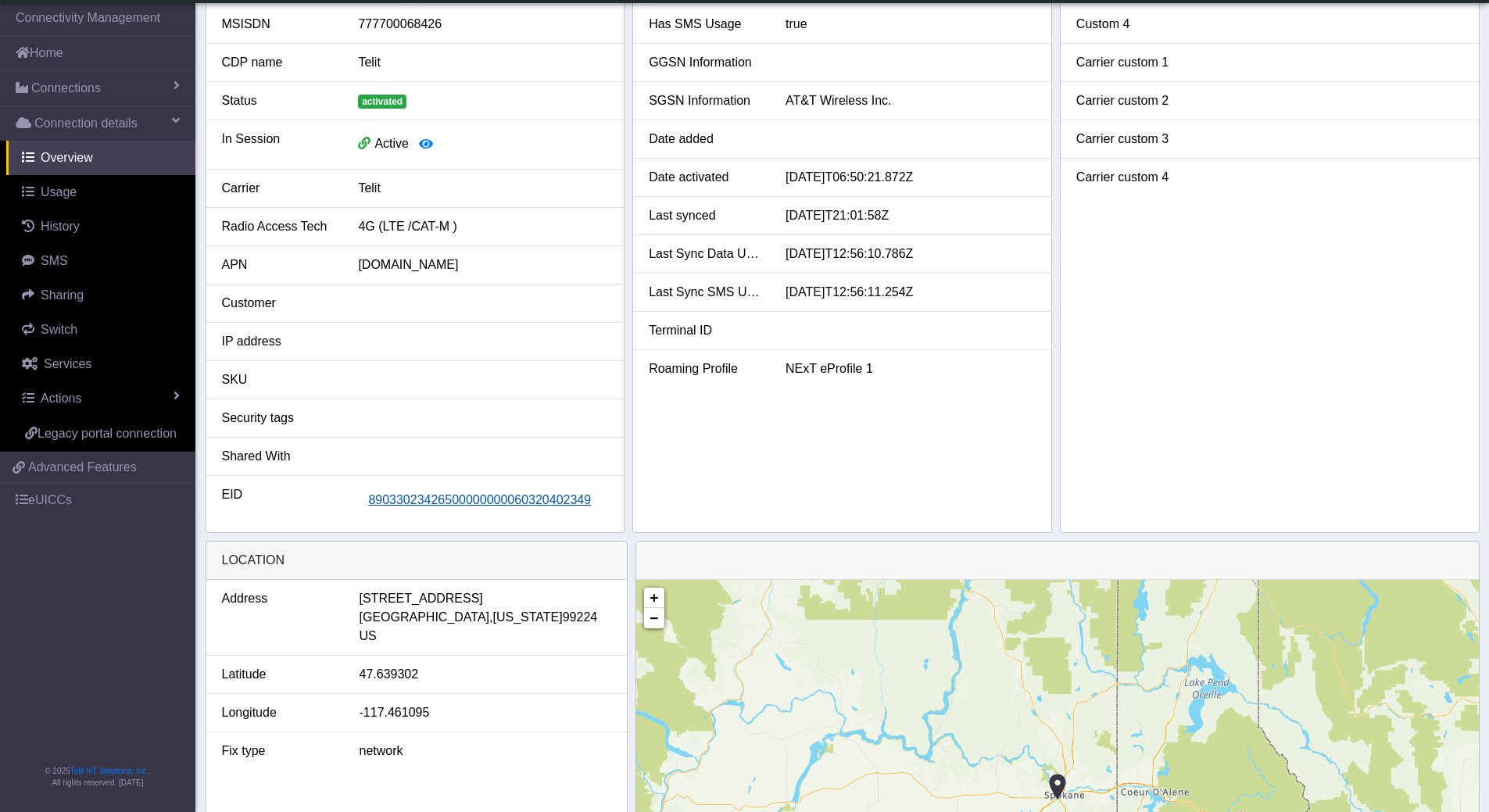
click at [499, 500] on span "89033023426500000000060320402349" at bounding box center [479, 499] width 222 height 13
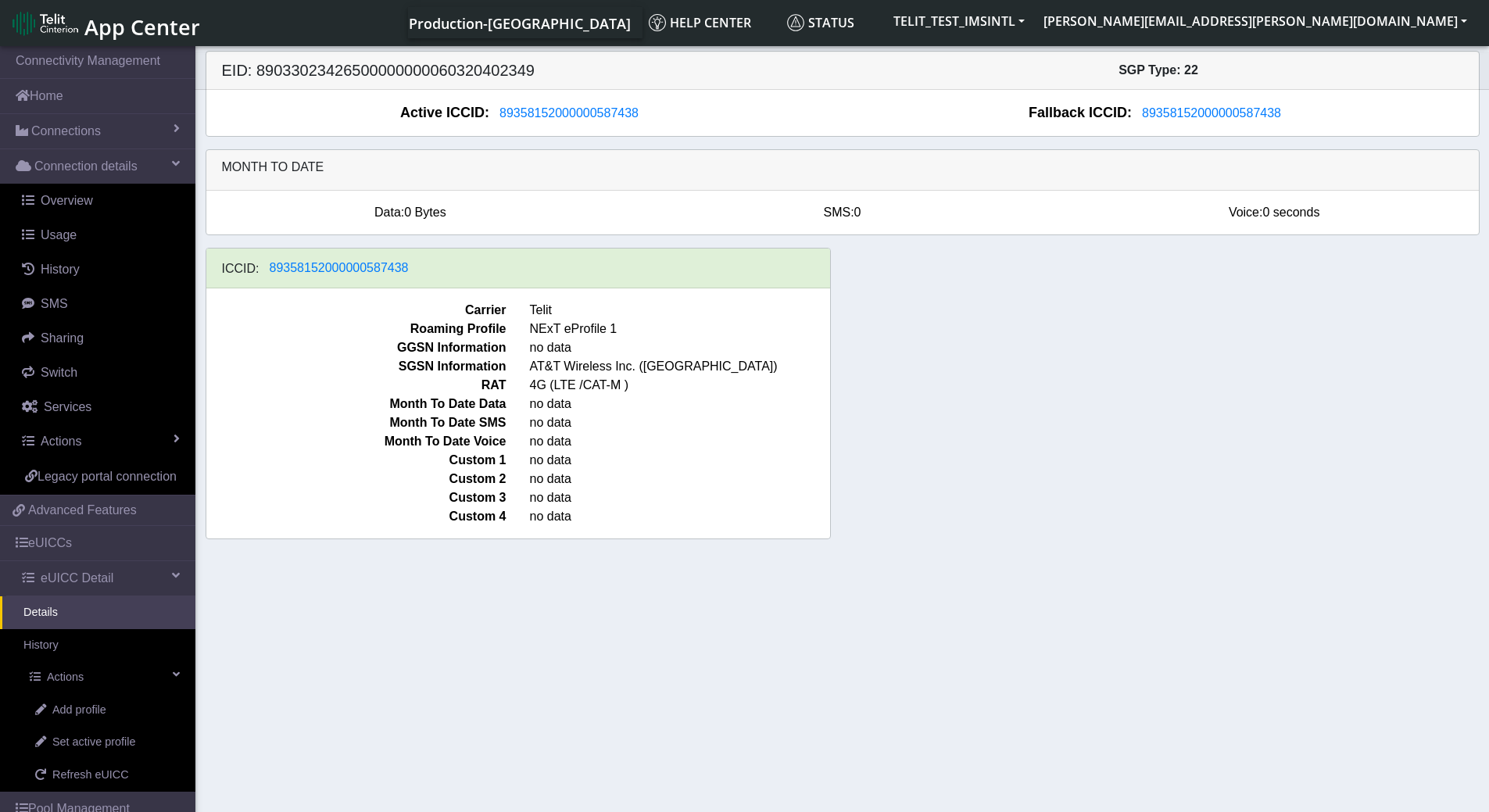
click at [49, 628] on link "Details" at bounding box center [98, 612] width 195 height 33
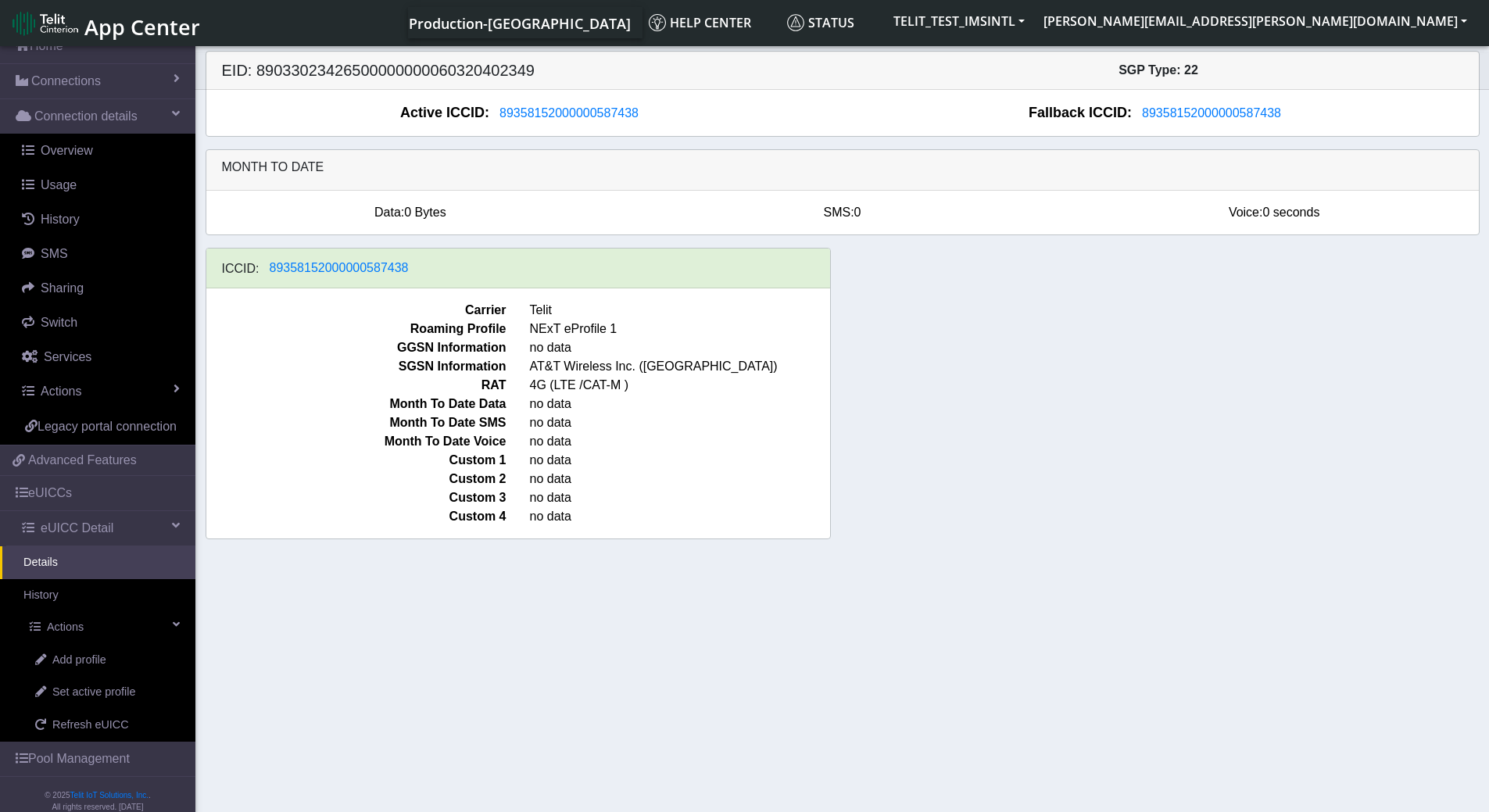
scroll to position [88, 0]
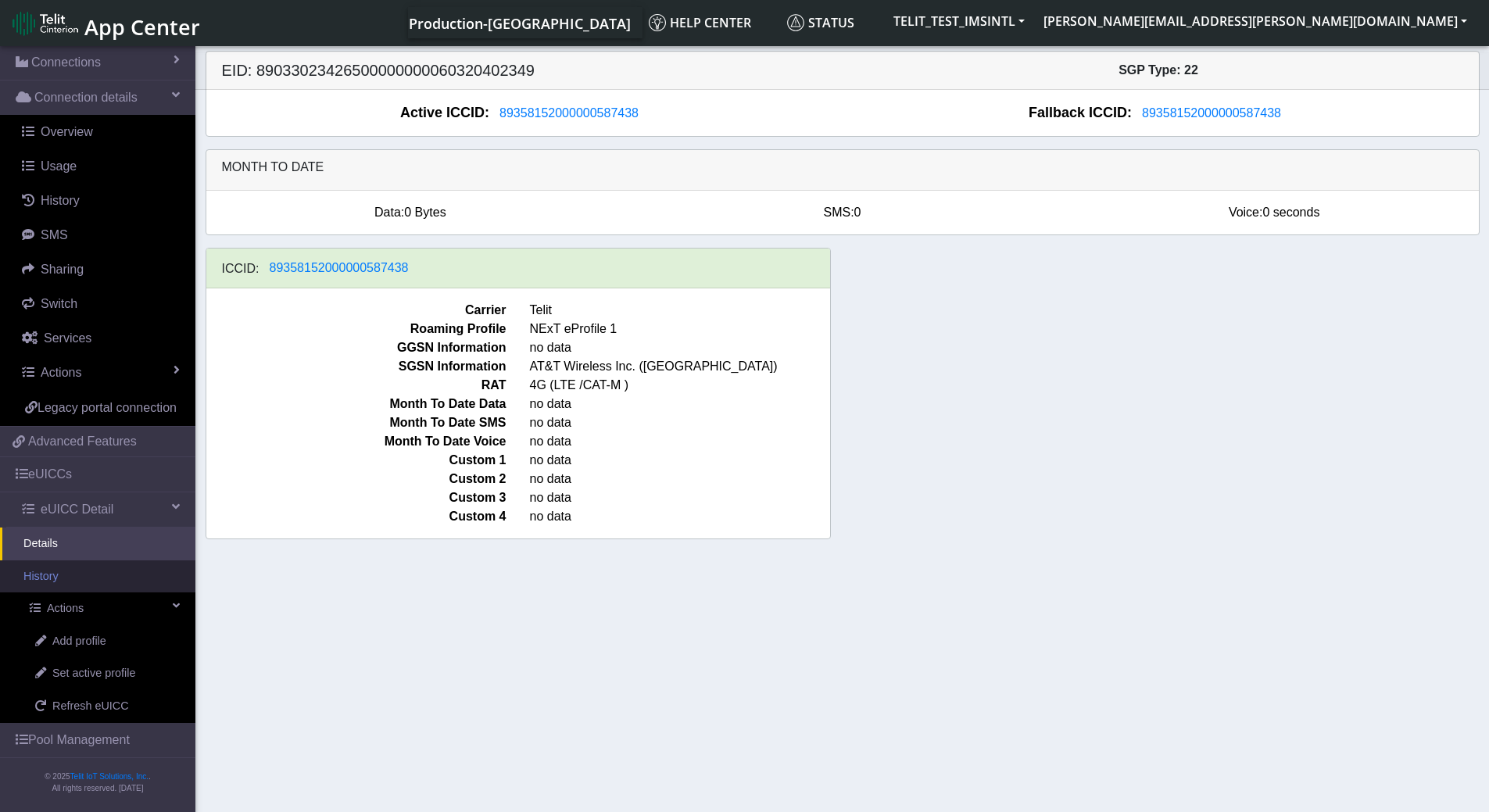
click at [61, 576] on link "History" at bounding box center [98, 576] width 195 height 33
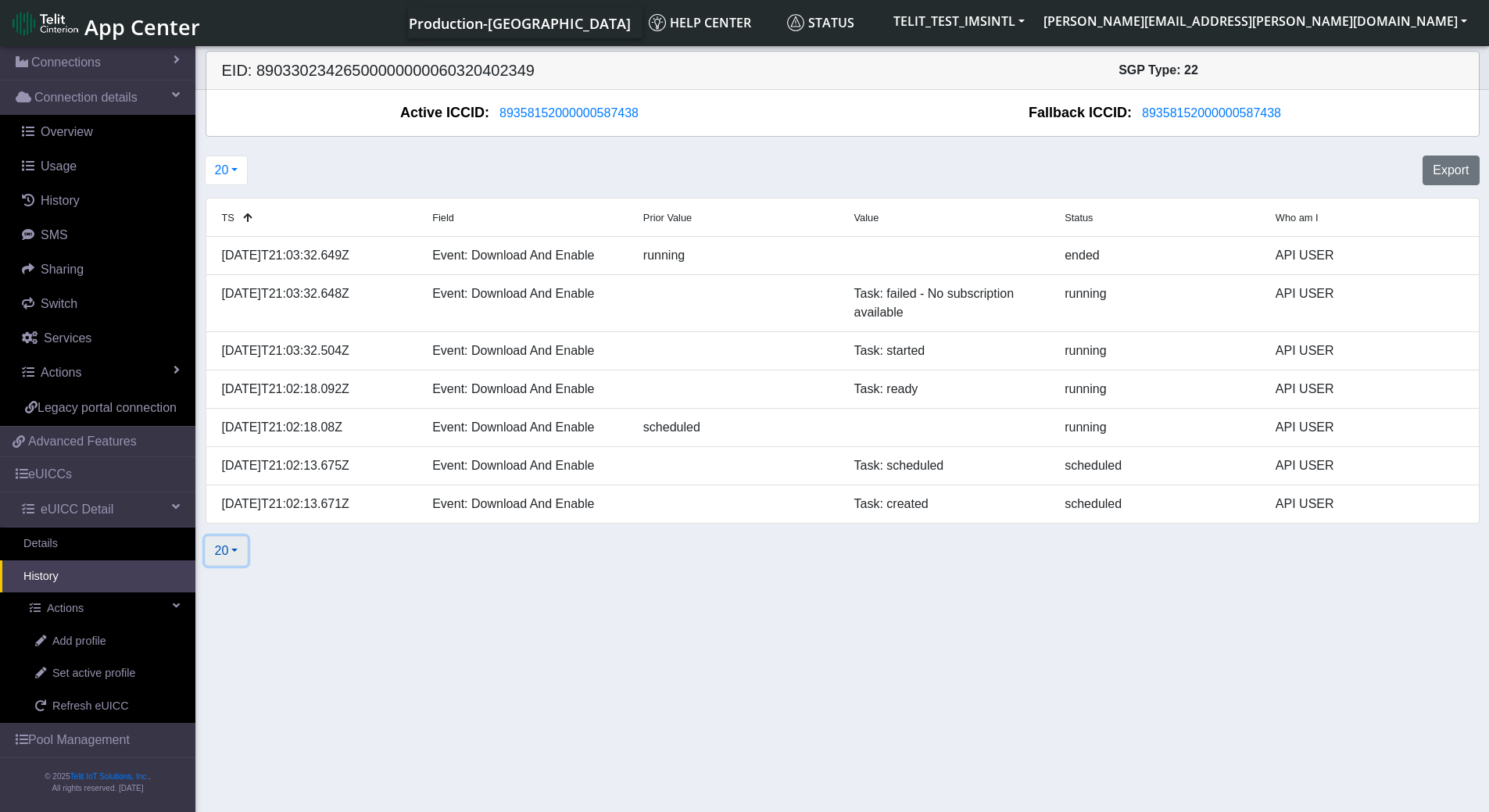
click at [236, 545] on button "20" at bounding box center [227, 551] width 44 height 30
click at [228, 610] on button "50" at bounding box center [267, 612] width 123 height 25
